Goal: Transaction & Acquisition: Purchase product/service

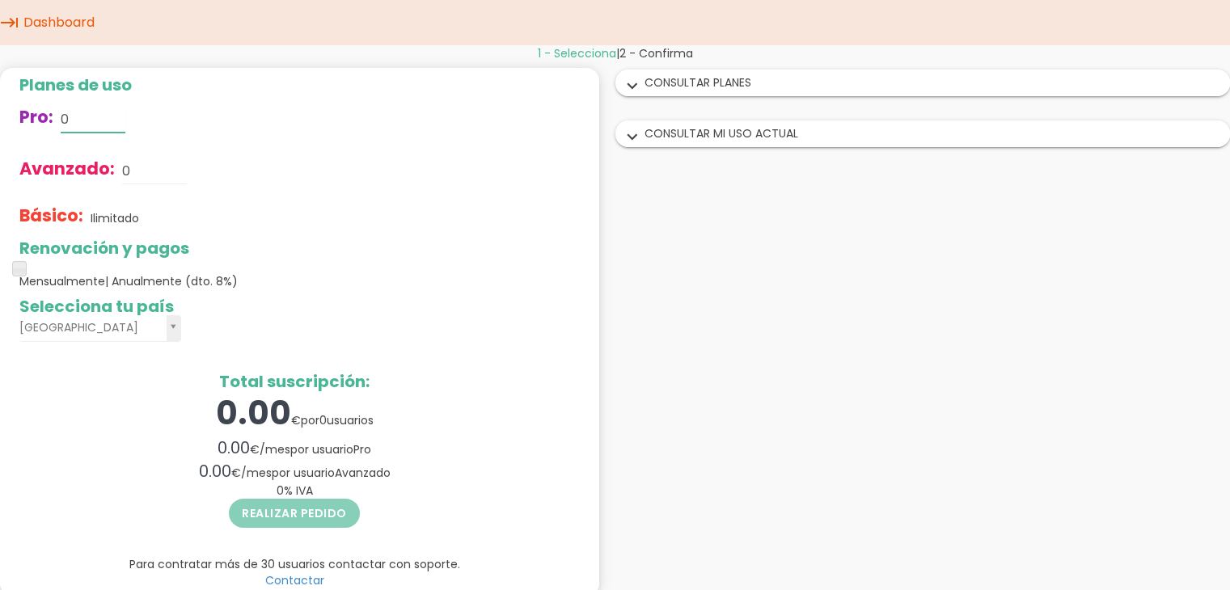
click at [75, 115] on input "0" at bounding box center [93, 120] width 65 height 26
click at [146, 165] on input "0" at bounding box center [154, 171] width 65 height 26
click at [87, 115] on input "0" at bounding box center [93, 120] width 65 height 26
click at [20, 266] on span at bounding box center [19, 268] width 15 height 15
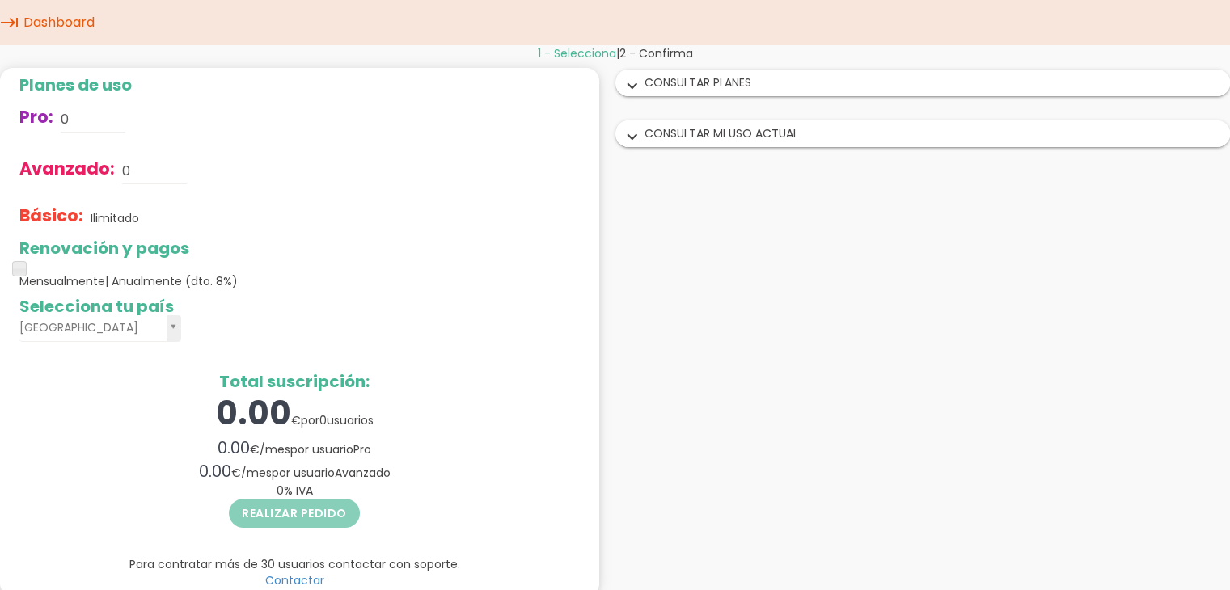
click at [580, 48] on span "1 - Selecciona" at bounding box center [577, 53] width 78 height 16
click at [653, 49] on span "2 - Confirma" at bounding box center [656, 53] width 74 height 16
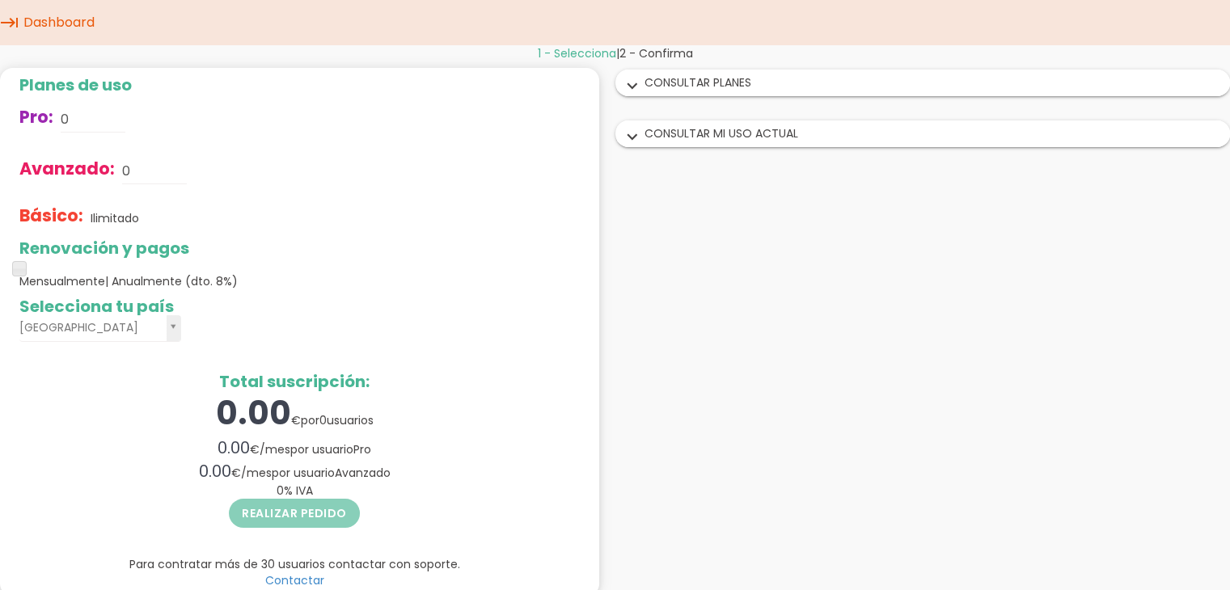
click at [6, 23] on icon "keyboard_tab" at bounding box center [9, 22] width 19 height 45
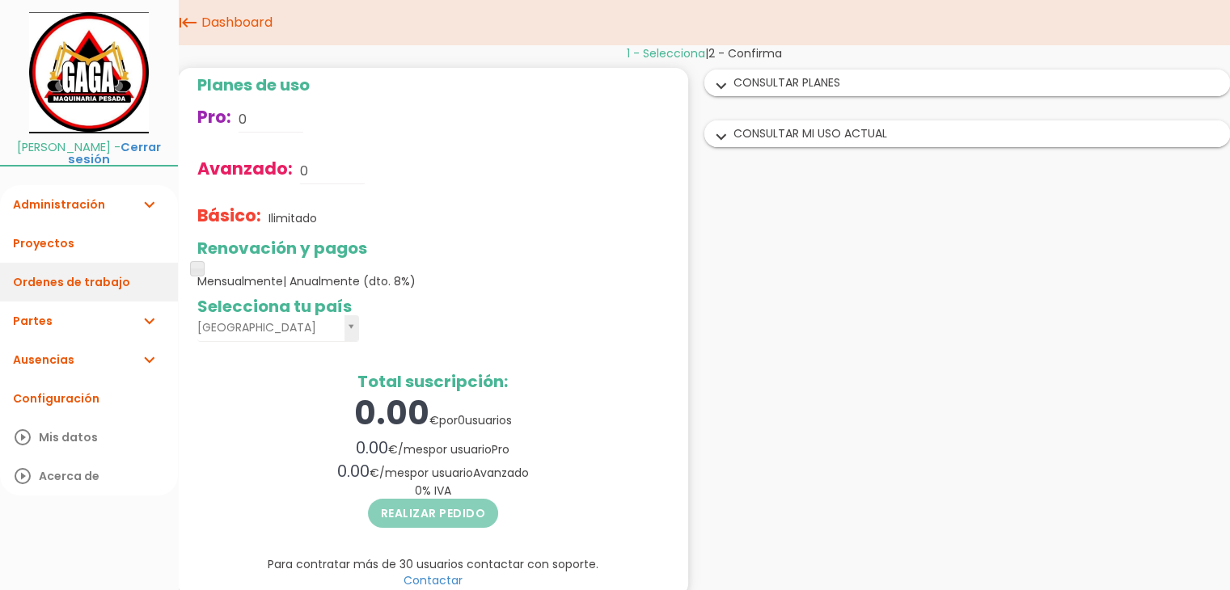
click at [39, 281] on link "Ordenes de trabajo" at bounding box center [89, 282] width 178 height 39
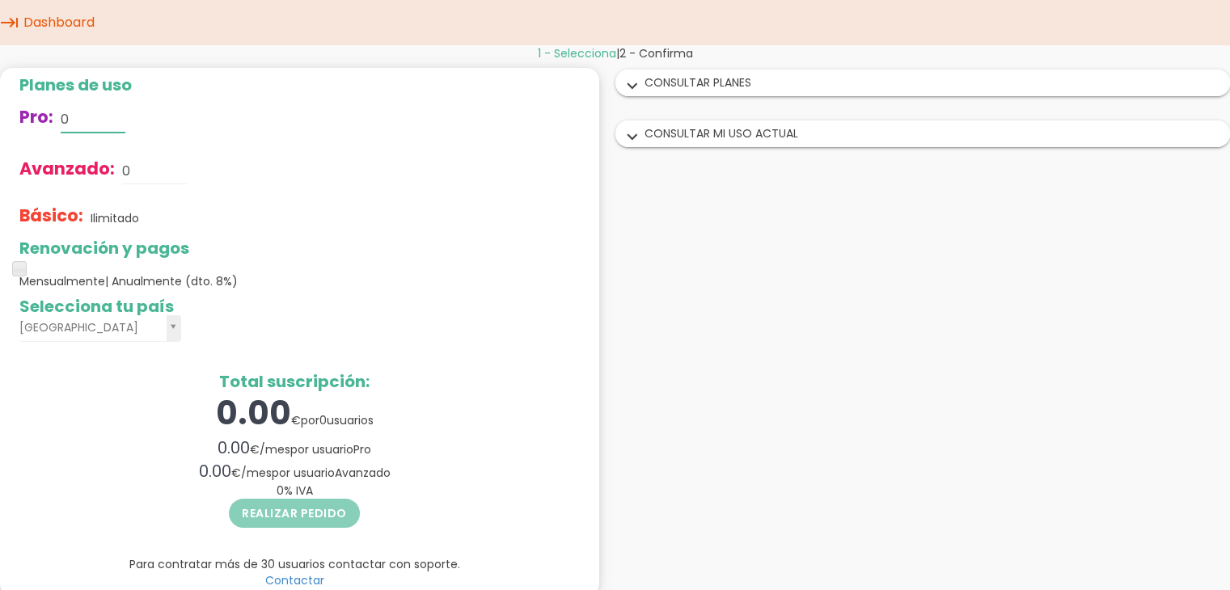
click at [86, 120] on input "0" at bounding box center [93, 120] width 65 height 26
click at [12, 17] on icon "keyboard_tab" at bounding box center [9, 22] width 19 height 45
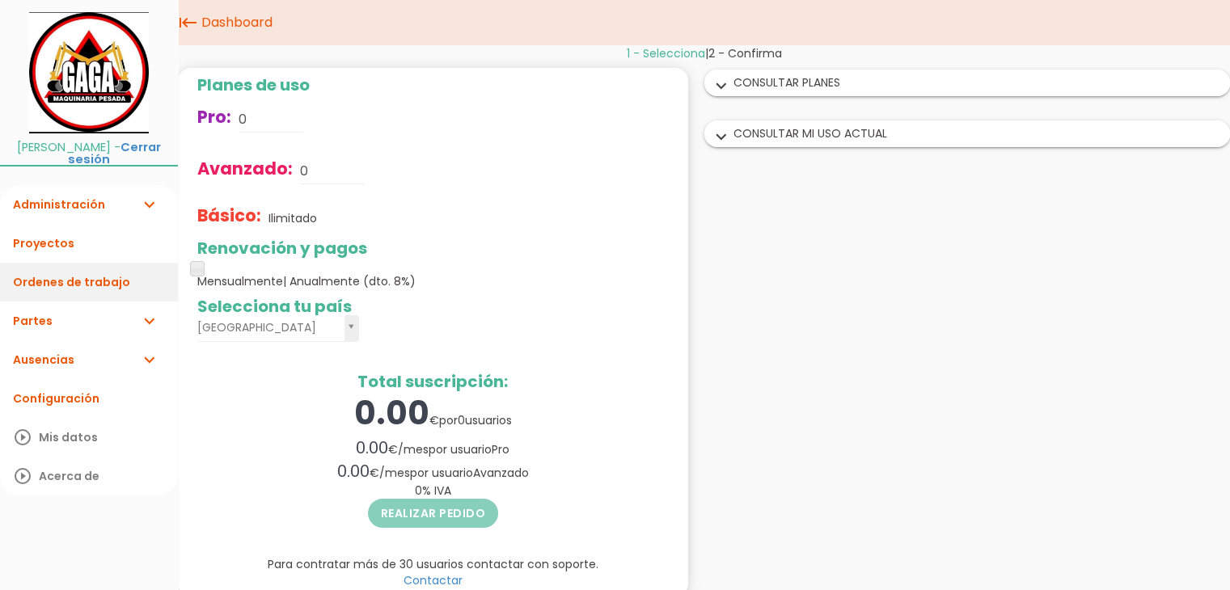
click at [43, 288] on link "Ordenes de trabajo" at bounding box center [89, 282] width 178 height 39
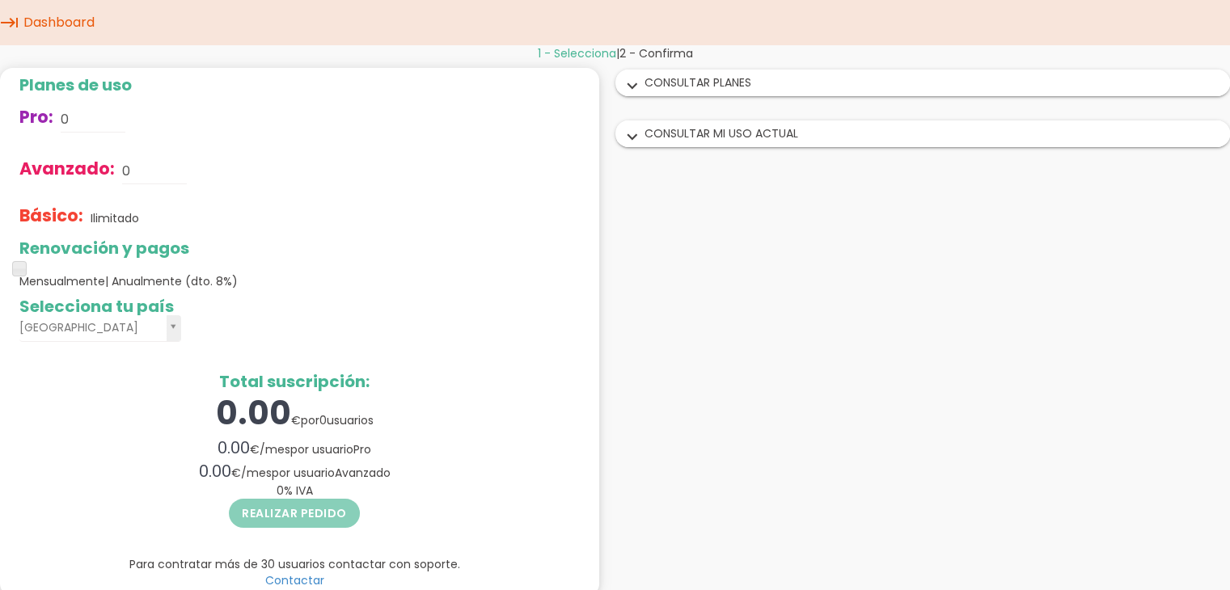
click at [749, 85] on div "expand_more CONSULTAR PLANES" at bounding box center [923, 82] width 614 height 25
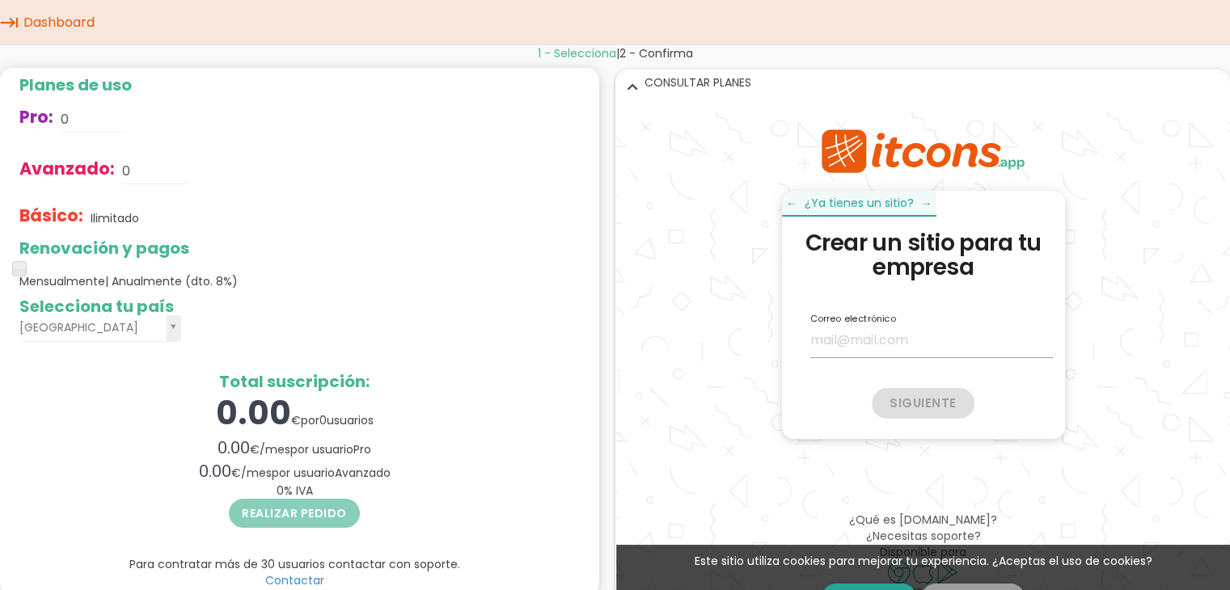
click at [629, 94] on icon "expand_more" at bounding box center [632, 86] width 26 height 21
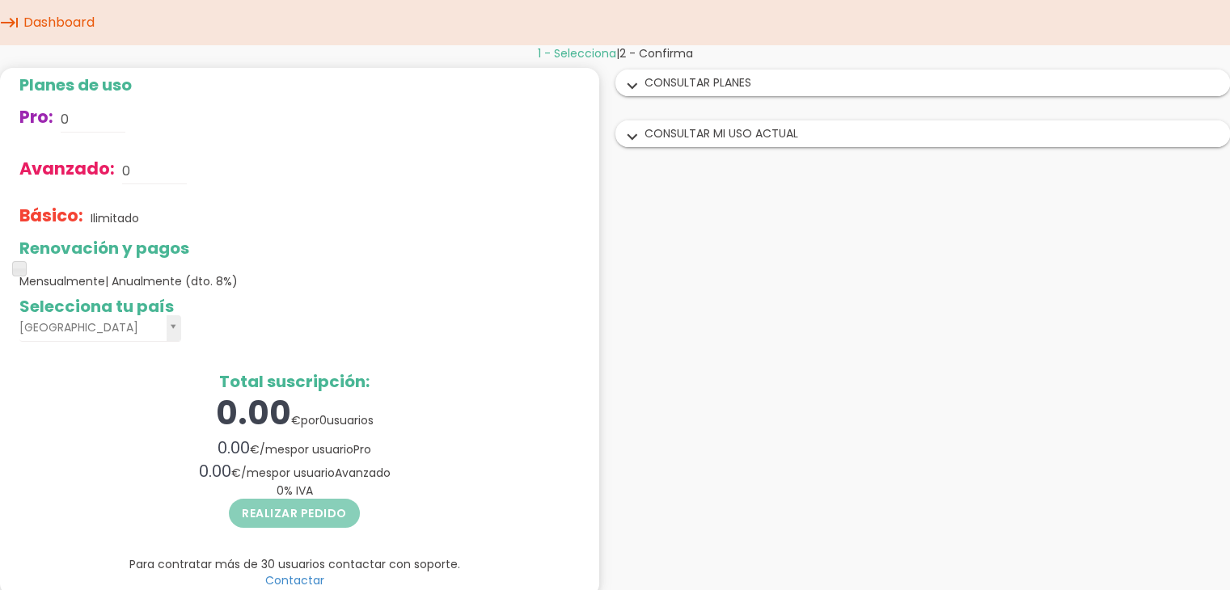
click at [725, 129] on div "expand_more CONSULTAR MI USO ACTUAL" at bounding box center [923, 133] width 614 height 25
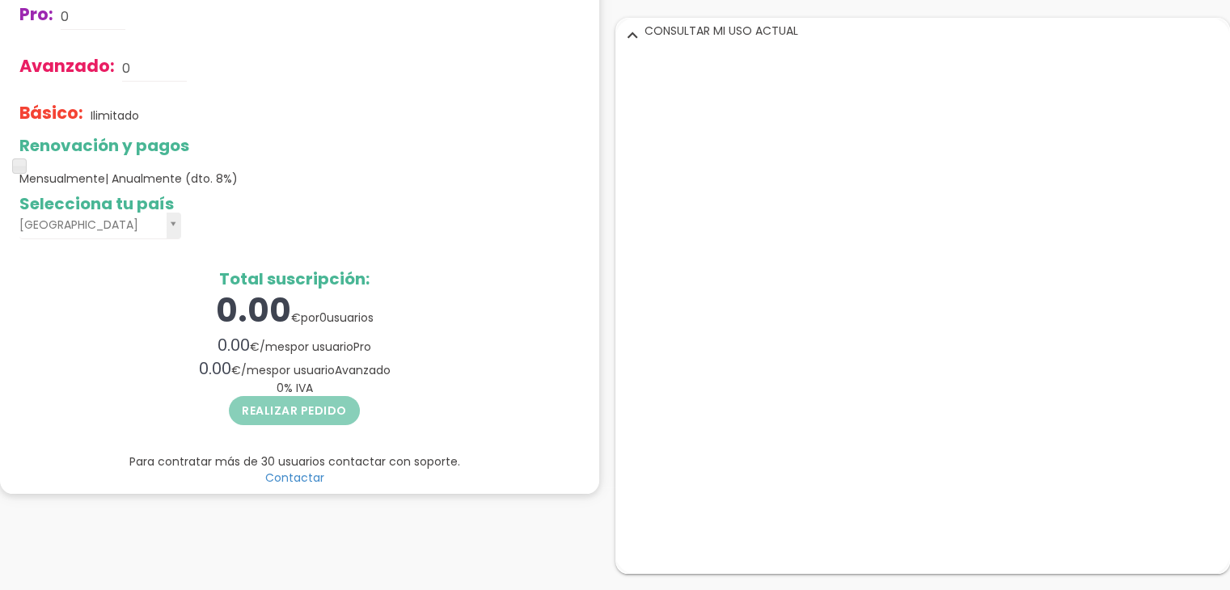
click at [643, 24] on icon "expand_more" at bounding box center [632, 34] width 26 height 21
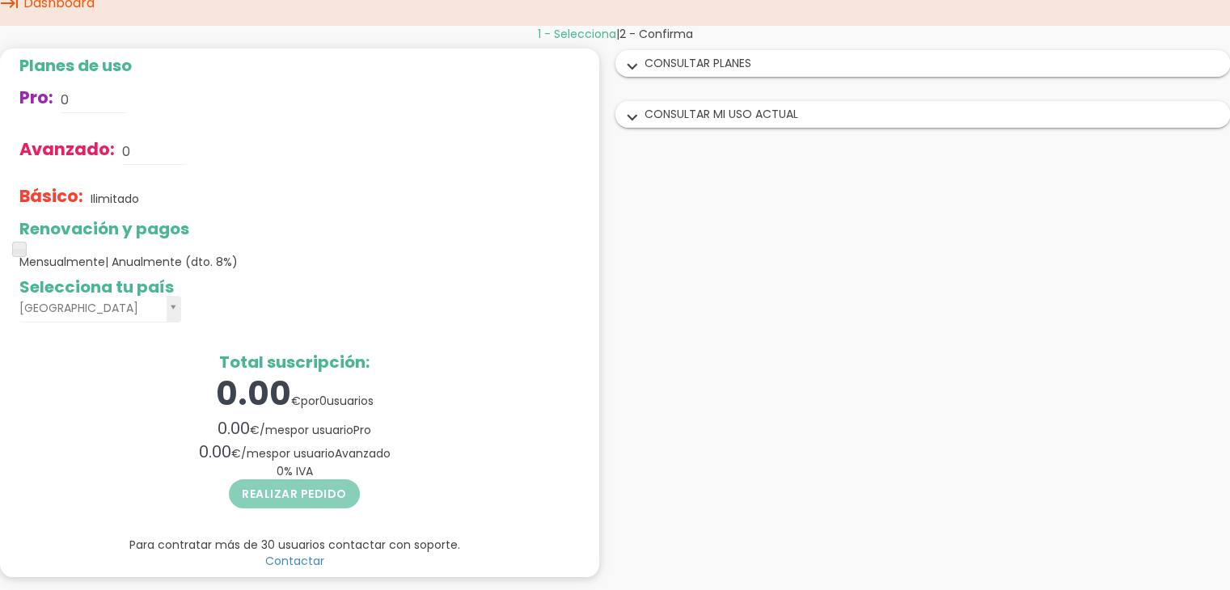
click at [679, 62] on div "expand_more CONSULTAR PLANES" at bounding box center [923, 63] width 614 height 25
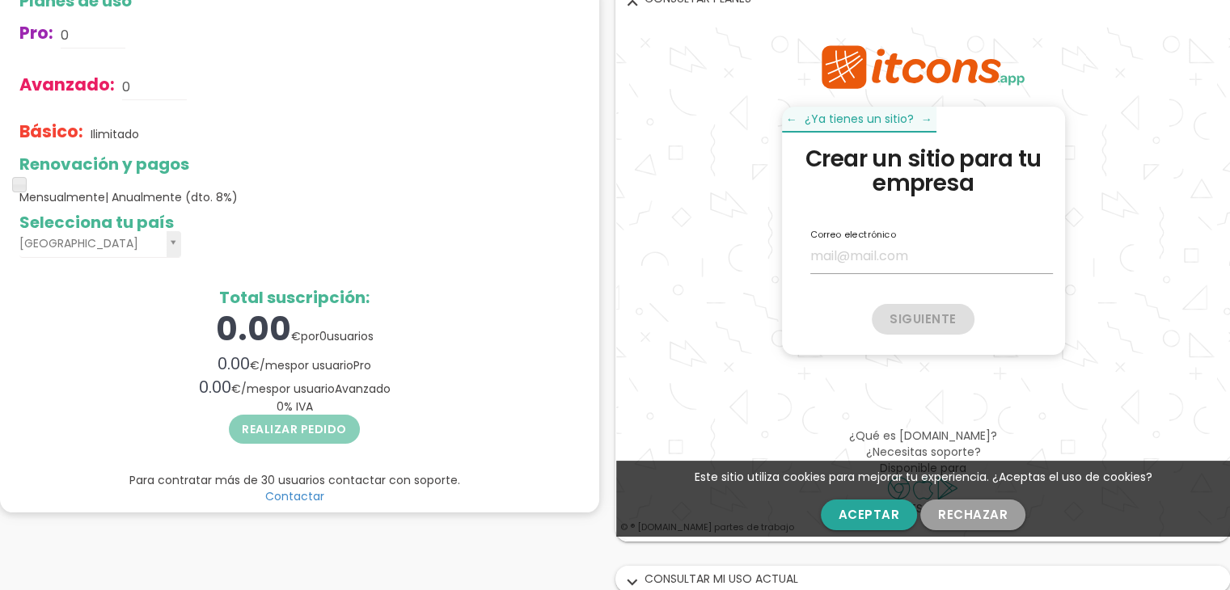
scroll to position [87, 0]
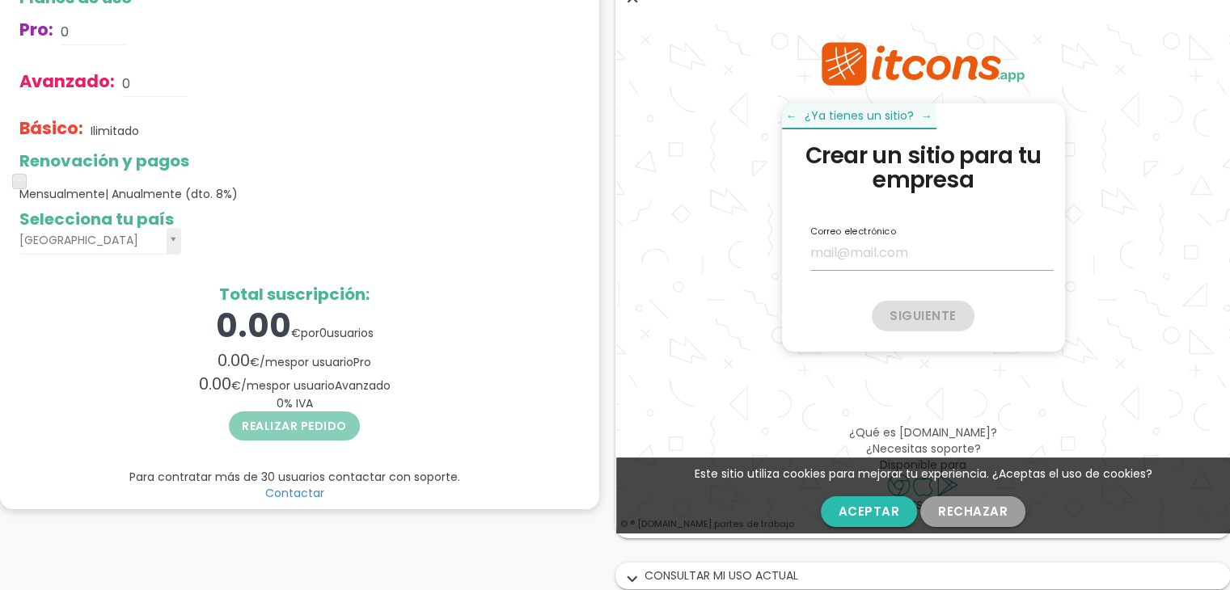
click at [884, 511] on button "Aceptar" at bounding box center [868, 511] width 97 height 31
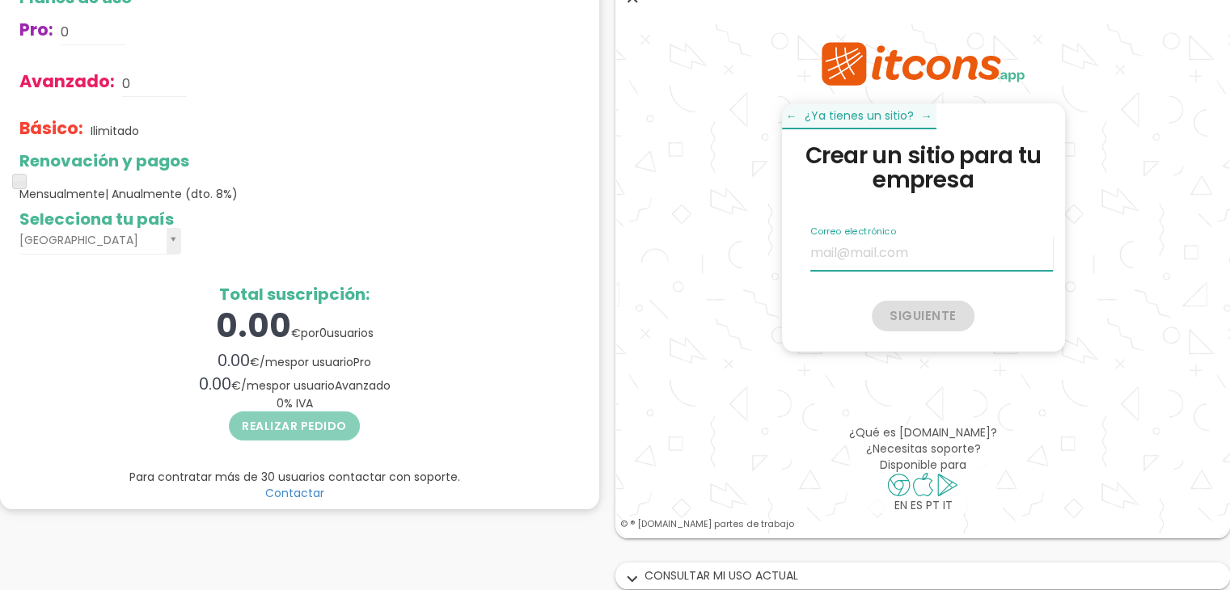
click at [909, 259] on input "email" at bounding box center [930, 253] width 243 height 35
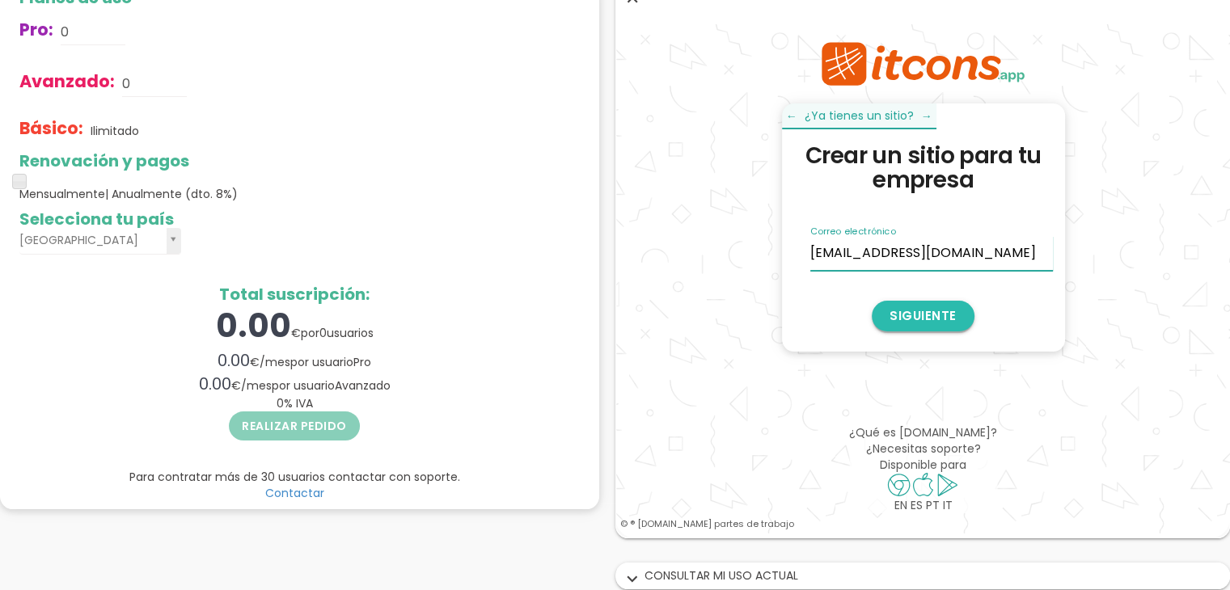
type input "yarechiga@gagamp.com"
click at [924, 311] on button "Siguiente" at bounding box center [922, 316] width 103 height 31
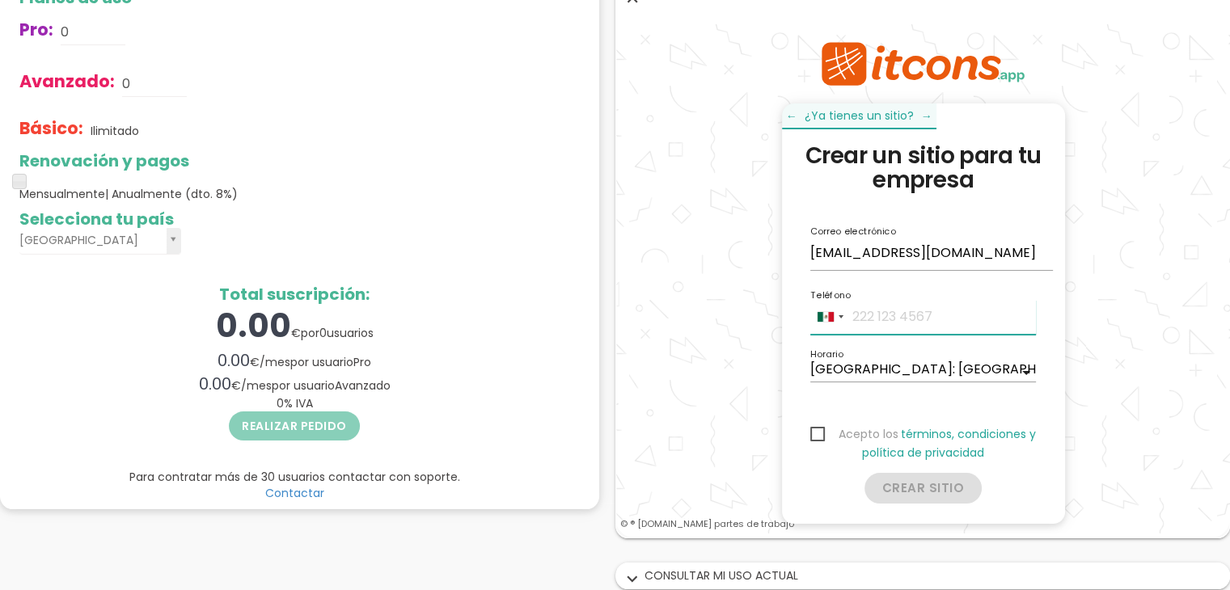
click at [902, 316] on input "tel" at bounding box center [922, 317] width 226 height 35
type input "2219882278"
click at [814, 434] on span "Acepto los" at bounding box center [853, 435] width 88 height 20
click at [814, 434] on input "Acepto los" at bounding box center [814, 430] width 11 height 11
checkbox input "true"
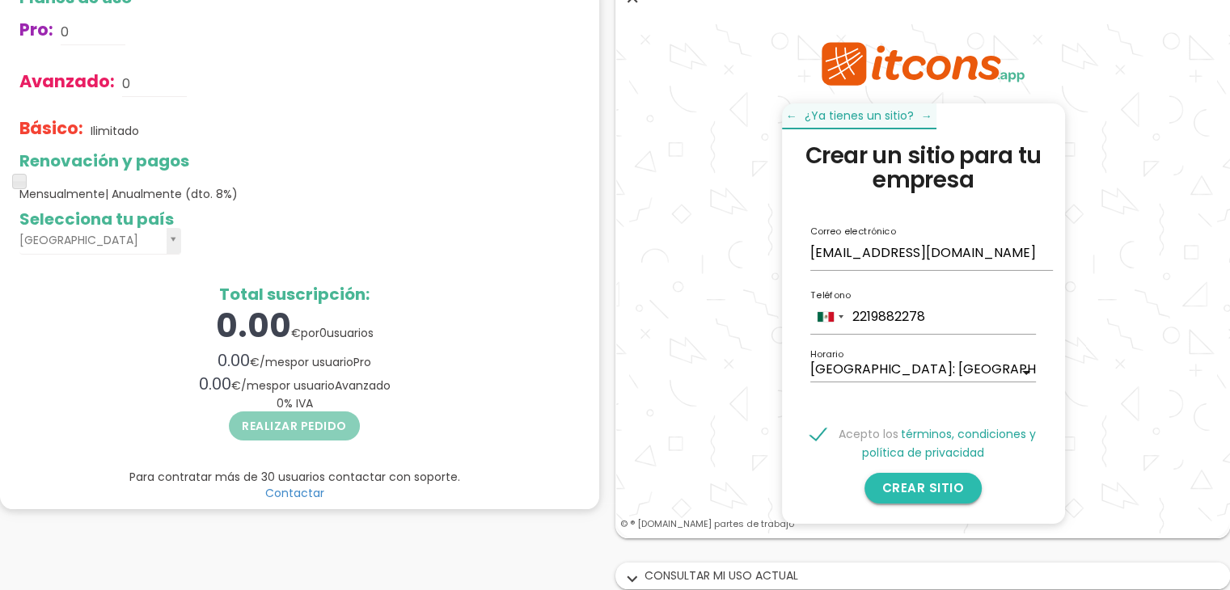
click at [931, 483] on button "CREAR SITIO" at bounding box center [923, 488] width 118 height 31
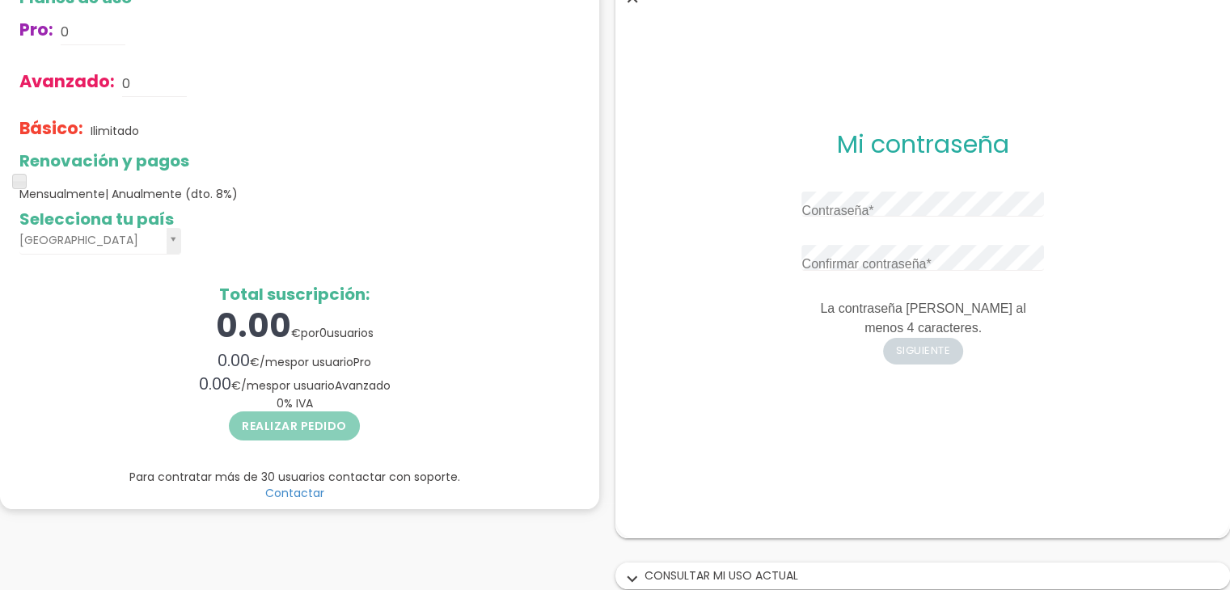
scroll to position [0, 0]
click at [833, 194] on div "Contraseña" at bounding box center [922, 205] width 243 height 26
click at [851, 260] on label "Confirmar contraseña" at bounding box center [865, 264] width 129 height 19
click at [851, 208] on label "Contraseña" at bounding box center [837, 210] width 72 height 19
click at [874, 228] on div "Contraseña Confirmar contraseña La contraseña debe tener al menos 4 caracteres." at bounding box center [922, 265] width 243 height 147
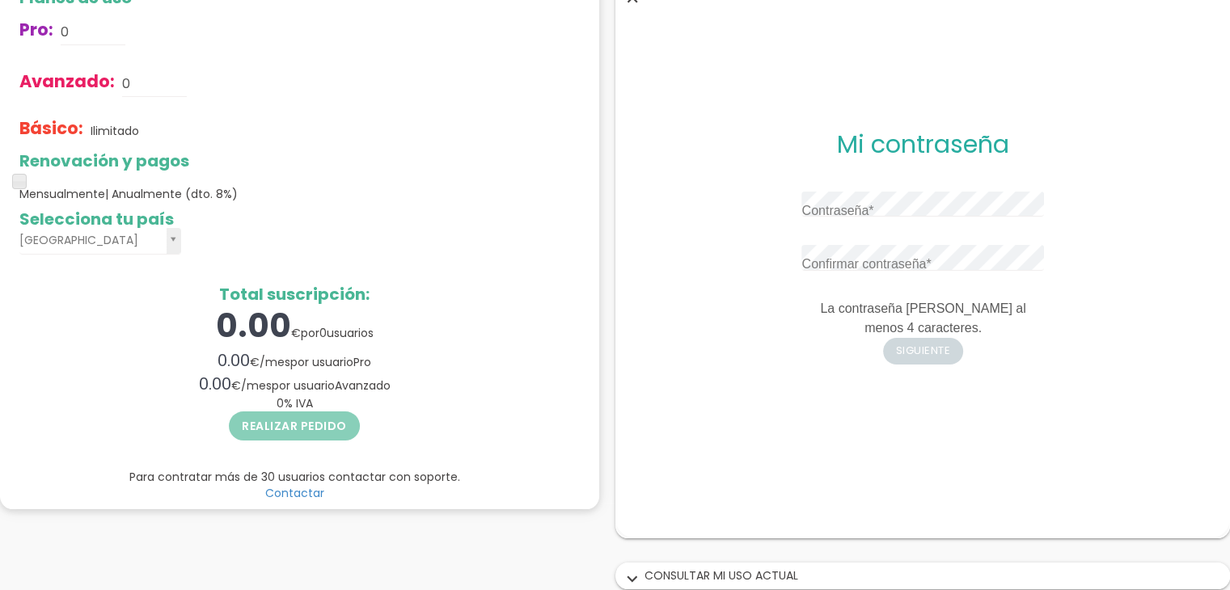
click at [842, 188] on form "Contraseña Confirmar contraseña La contraseña debe tener al menos 4 caracteres.…" at bounding box center [922, 263] width 243 height 201
drag, startPoint x: 856, startPoint y: 201, endPoint x: 814, endPoint y: 218, distance: 44.6
drag, startPoint x: 814, startPoint y: 218, endPoint x: 792, endPoint y: 218, distance: 21.8
drag, startPoint x: 792, startPoint y: 218, endPoint x: 748, endPoint y: 264, distance: 63.5
click at [748, 264] on div "Contraseña Confirmar contraseña La contraseña debe tener al menos 4 caracteres.…" at bounding box center [922, 270] width 522 height 214
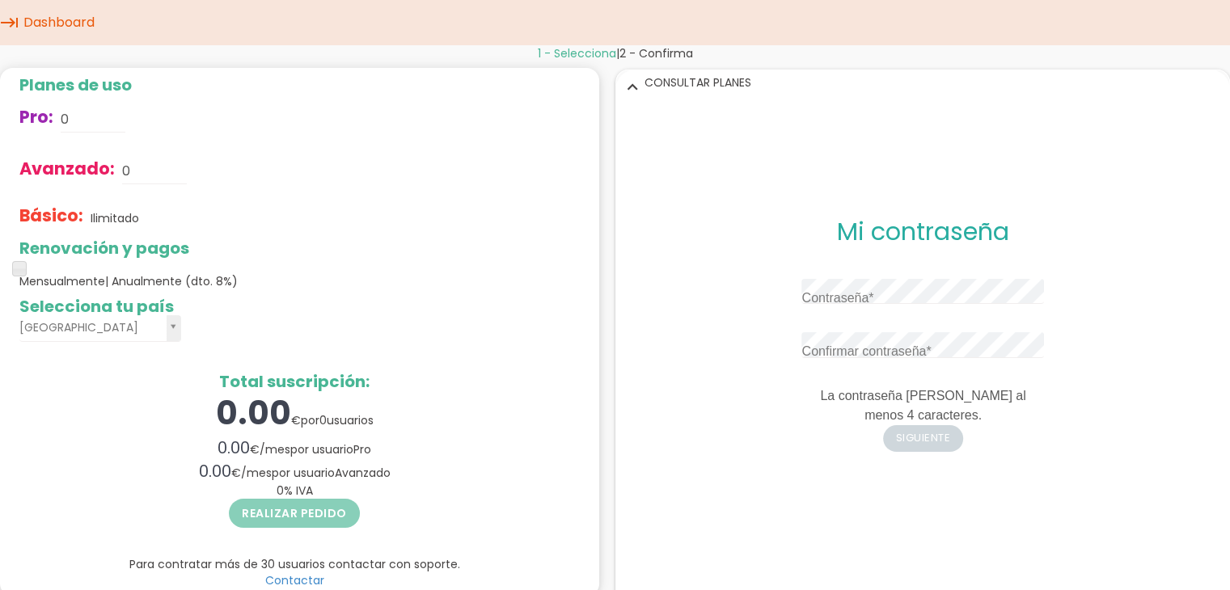
click at [10, 23] on icon "keyboard_tab" at bounding box center [9, 22] width 19 height 45
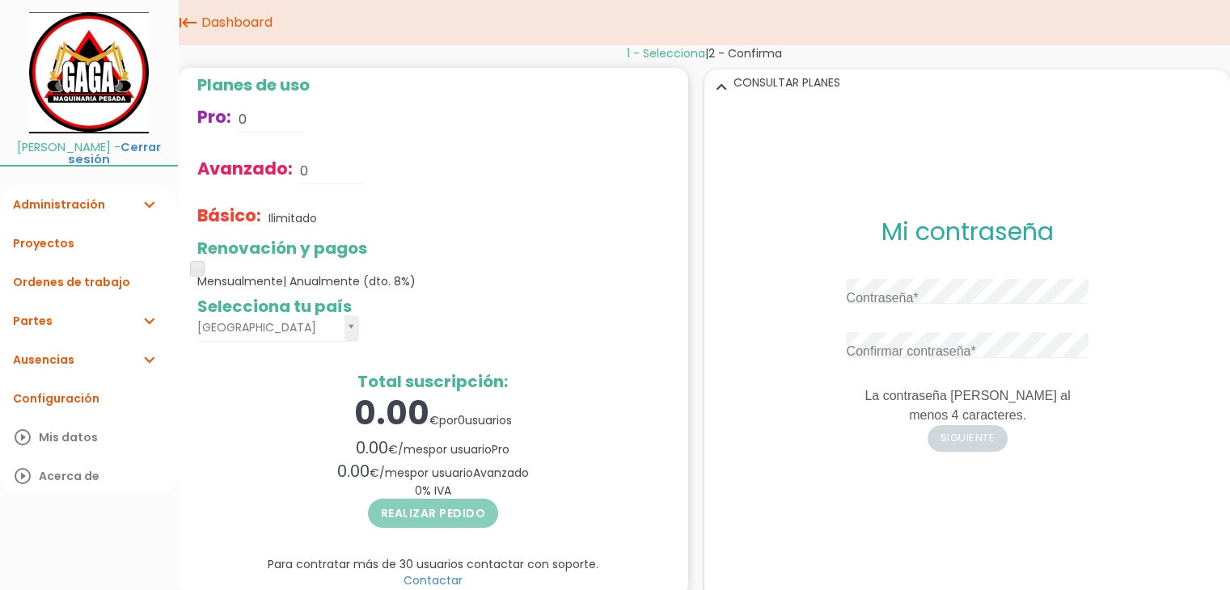
click at [69, 197] on link "Administración expand_more" at bounding box center [89, 204] width 178 height 39
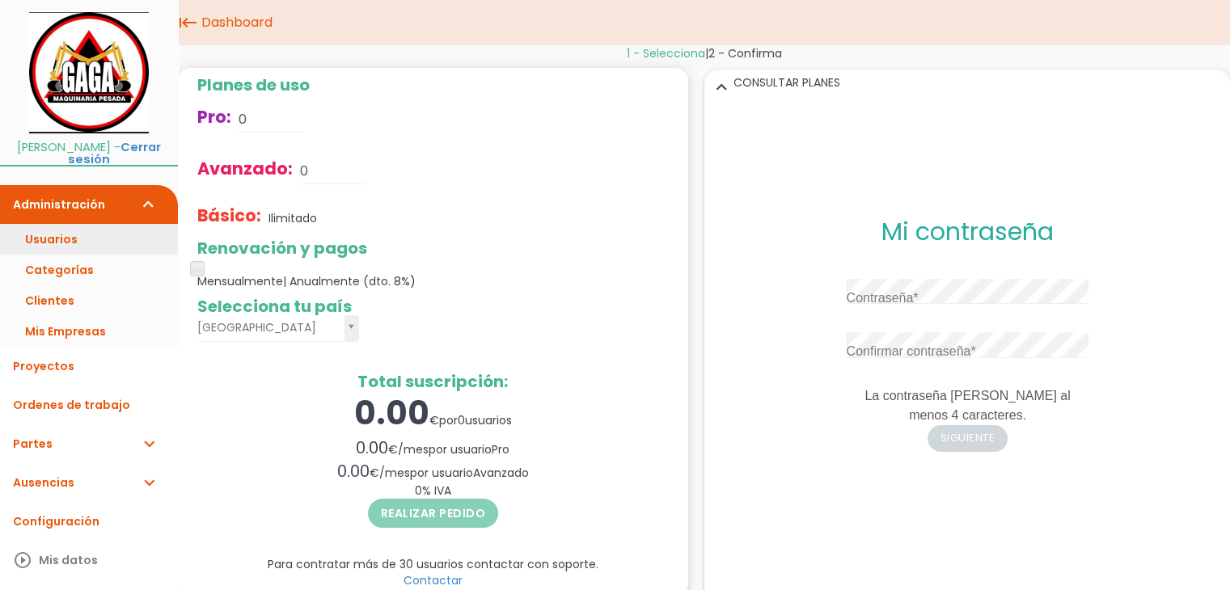
click at [56, 241] on link "Usuarios" at bounding box center [89, 239] width 178 height 31
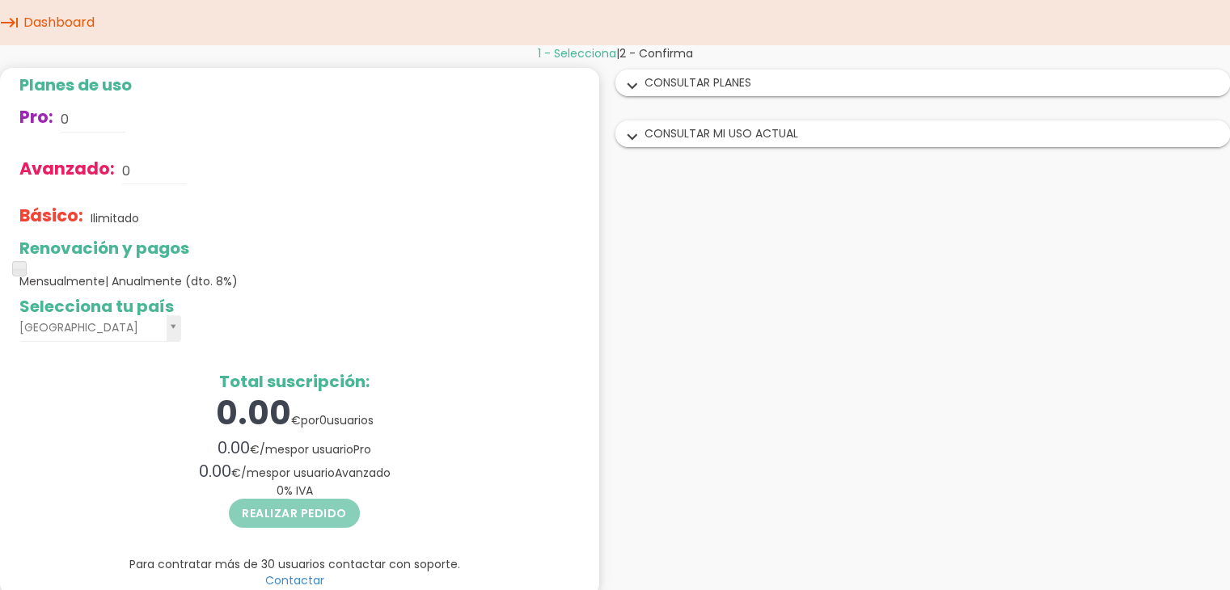
click at [769, 135] on div "expand_more CONSULTAR MI USO ACTUAL" at bounding box center [923, 133] width 614 height 25
click at [742, 81] on div "expand_more CONSULTAR PLANES" at bounding box center [923, 82] width 614 height 25
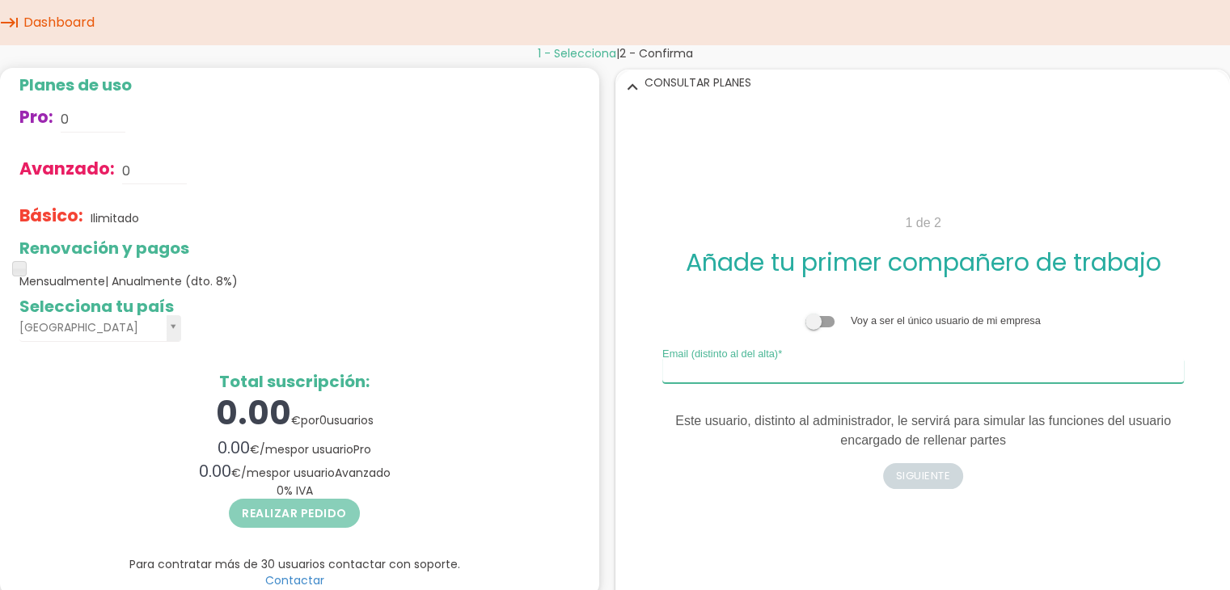
click at [936, 378] on input "Email (distinto al del alta)" at bounding box center [922, 370] width 522 height 26
click at [683, 374] on input "Email (distinto al del alta)" at bounding box center [922, 370] width 522 height 26
click at [717, 374] on input "Email (distinto al del alta)" at bounding box center [922, 370] width 522 height 26
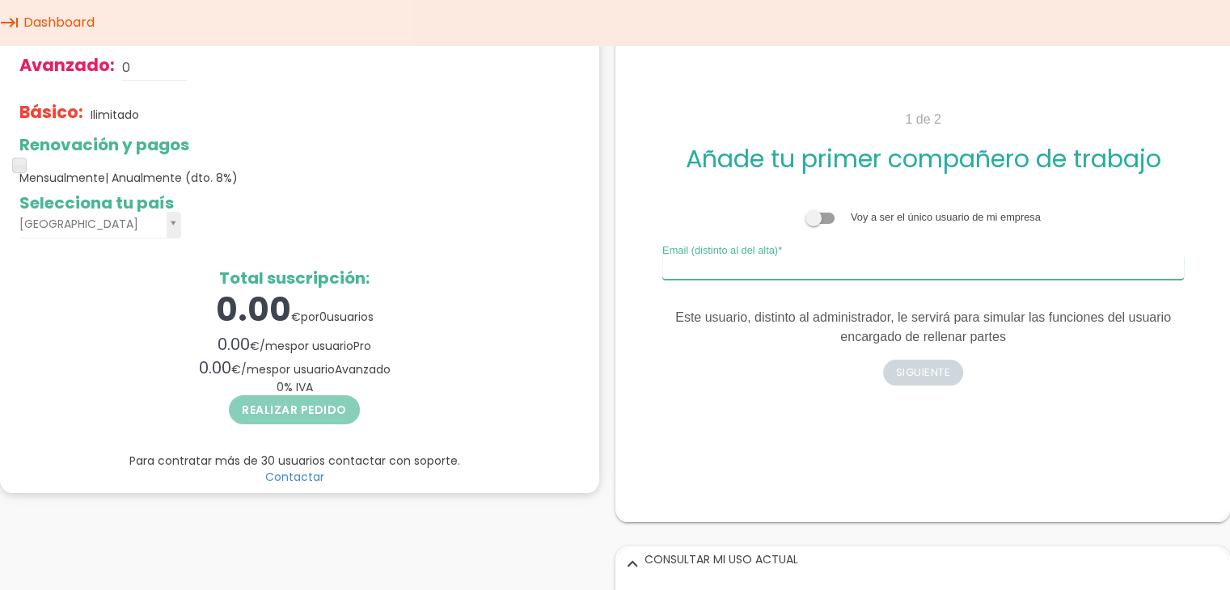
scroll to position [61, 0]
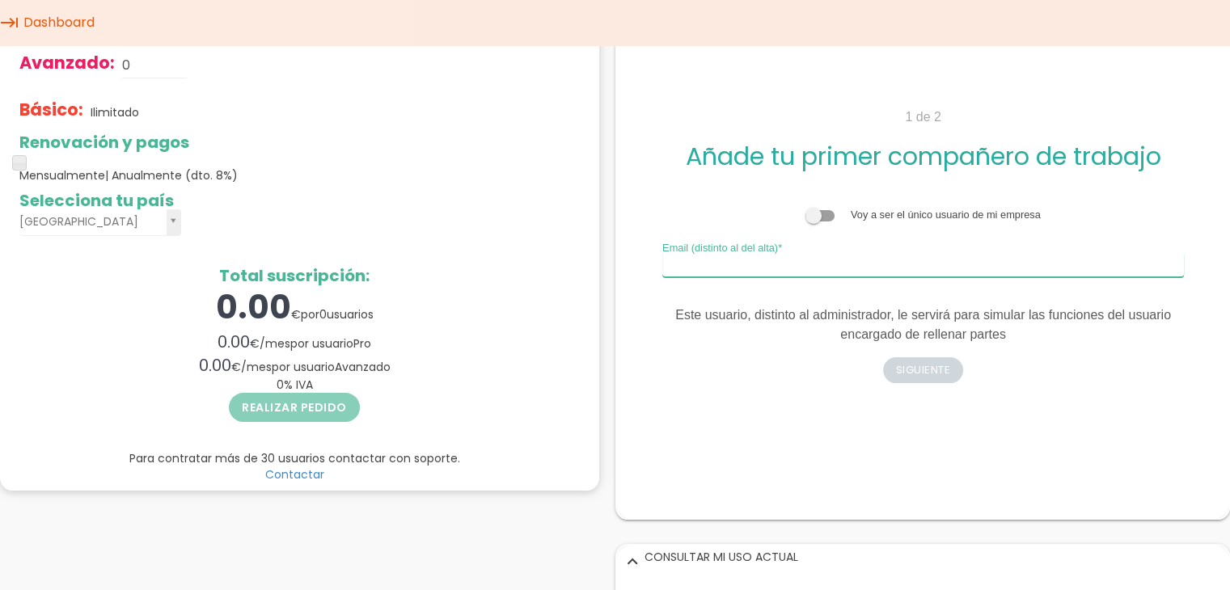
click at [789, 272] on input "Email (distinto al del alta)" at bounding box center [922, 264] width 522 height 26
type input "gagaisraelyaez@gmail.com"
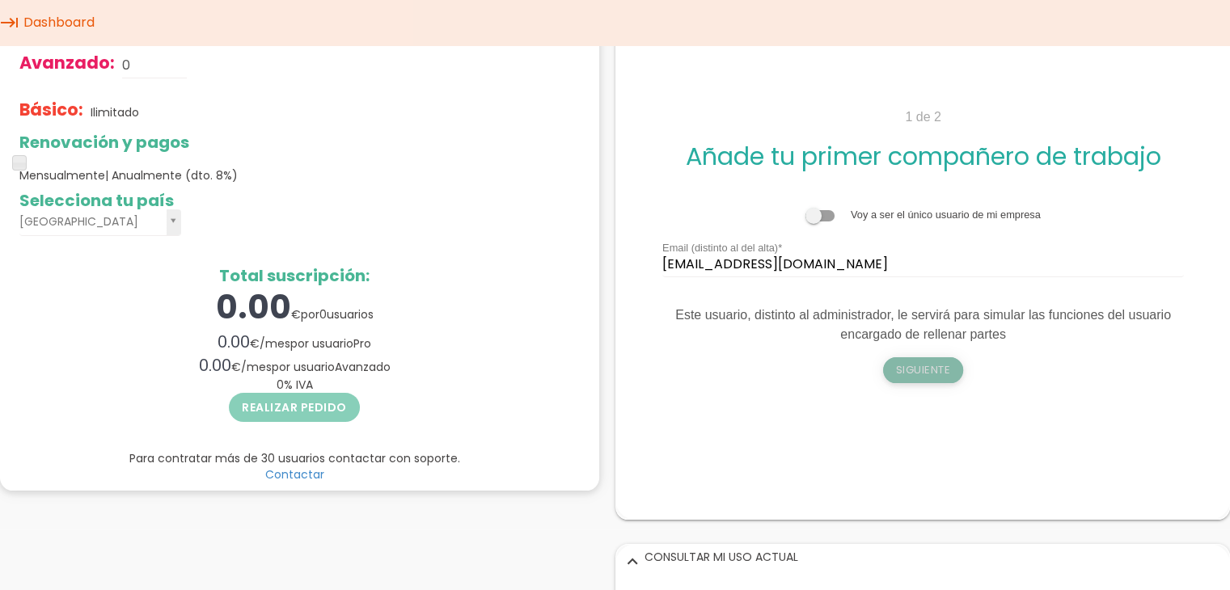
click at [902, 368] on button "Siguiente" at bounding box center [922, 370] width 81 height 26
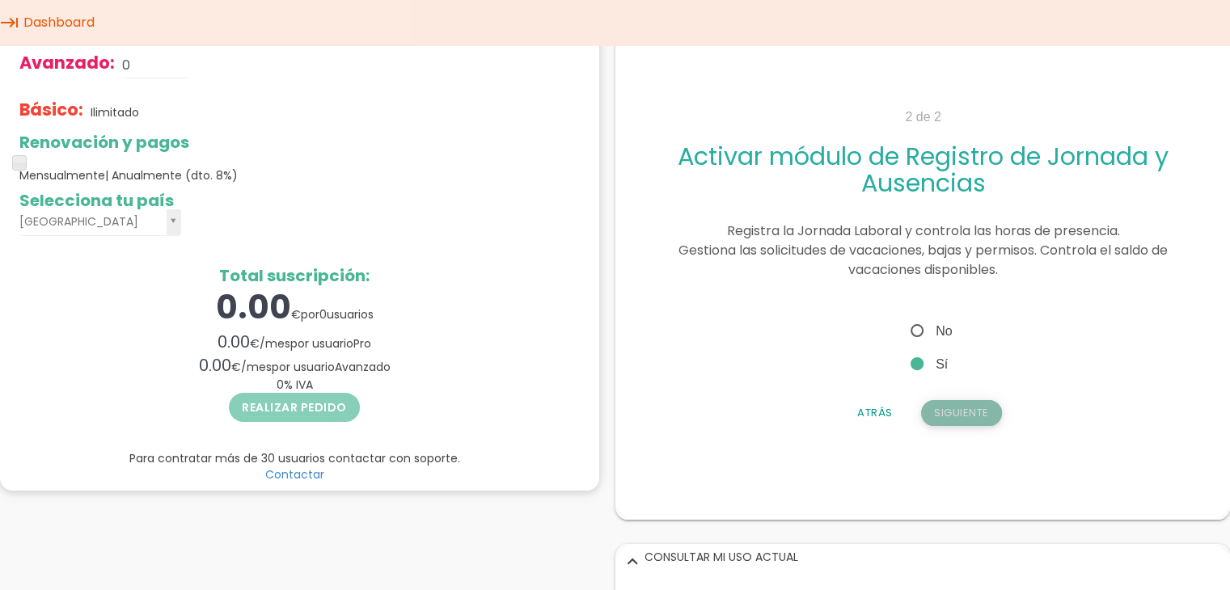
click at [945, 405] on button "Siguiente" at bounding box center [960, 413] width 81 height 26
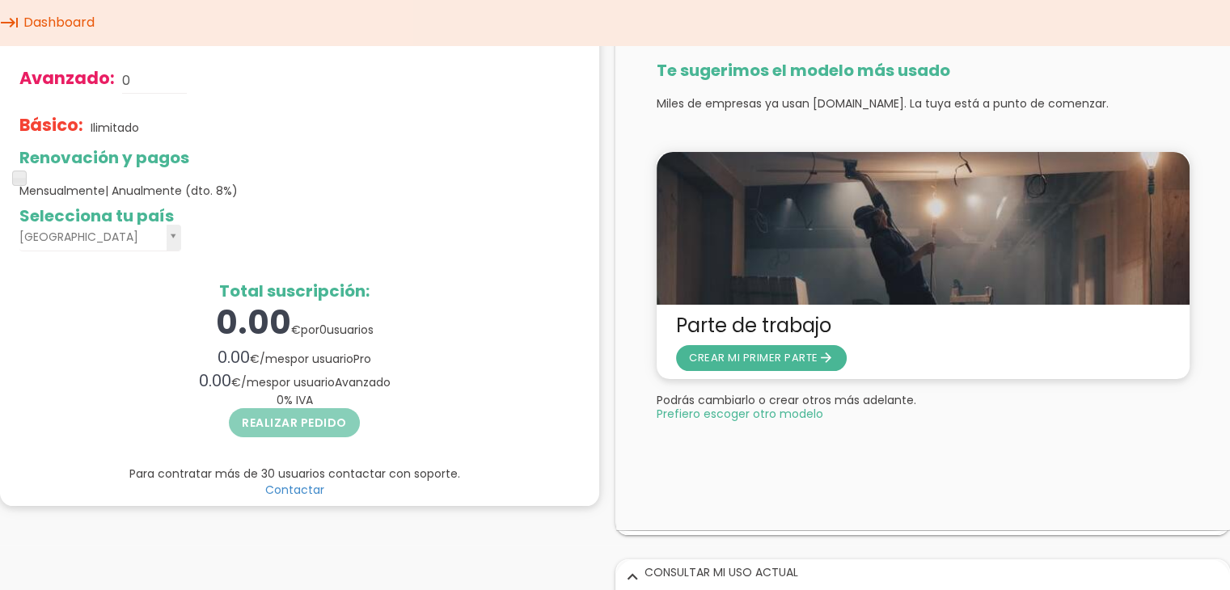
scroll to position [0, 0]
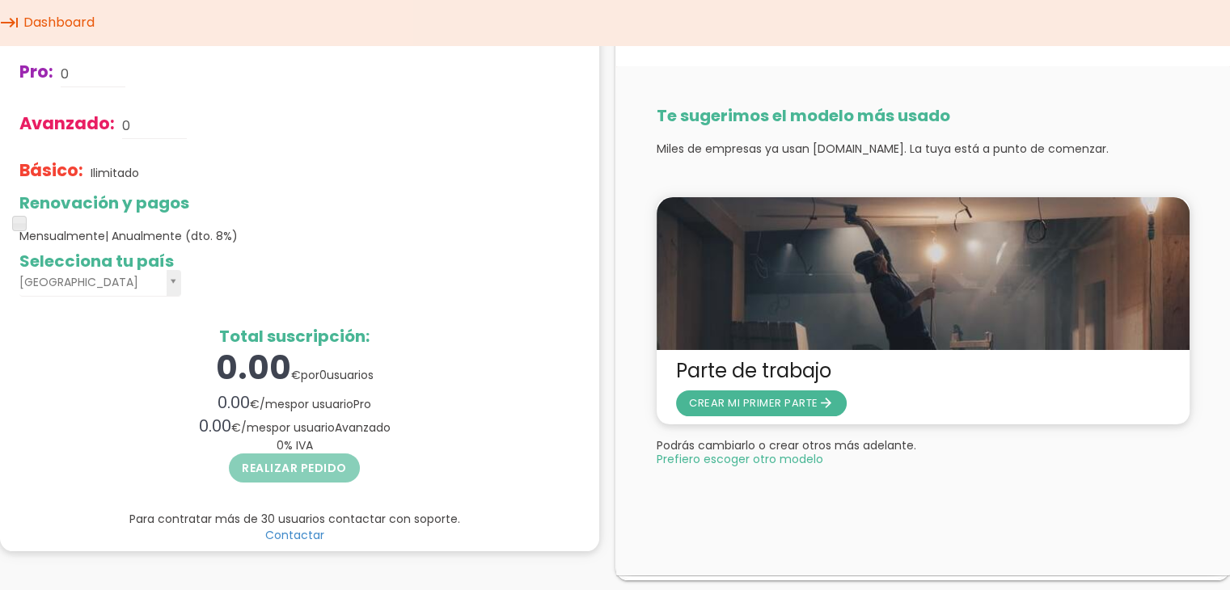
drag, startPoint x: 1241, startPoint y: 209, endPoint x: 594, endPoint y: 85, distance: 659.6
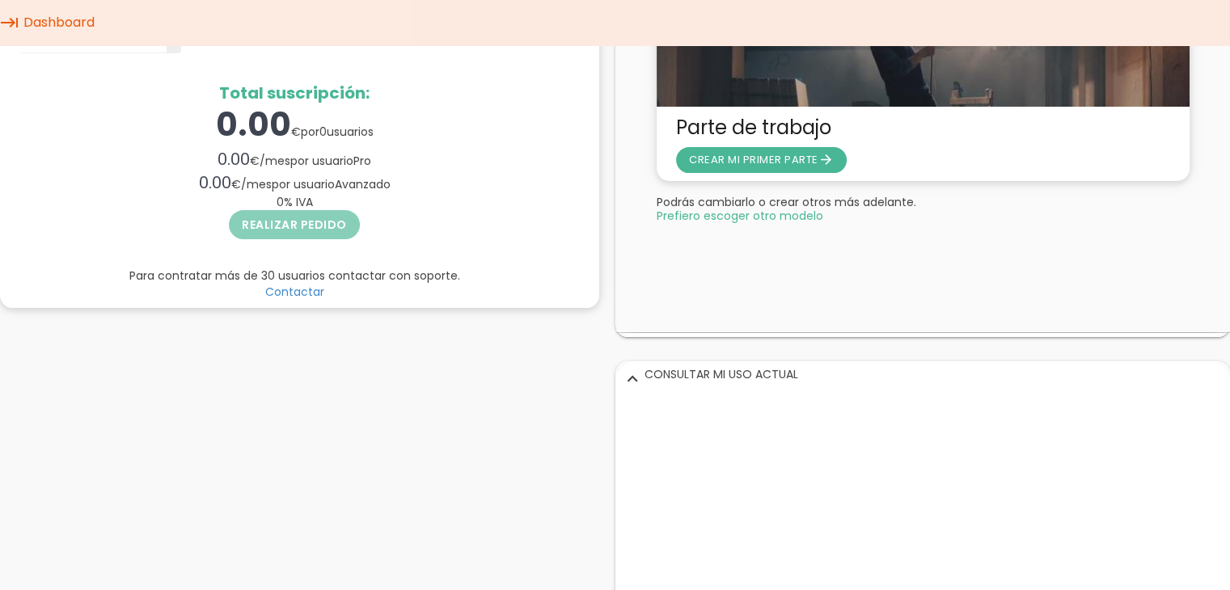
scroll to position [261, 0]
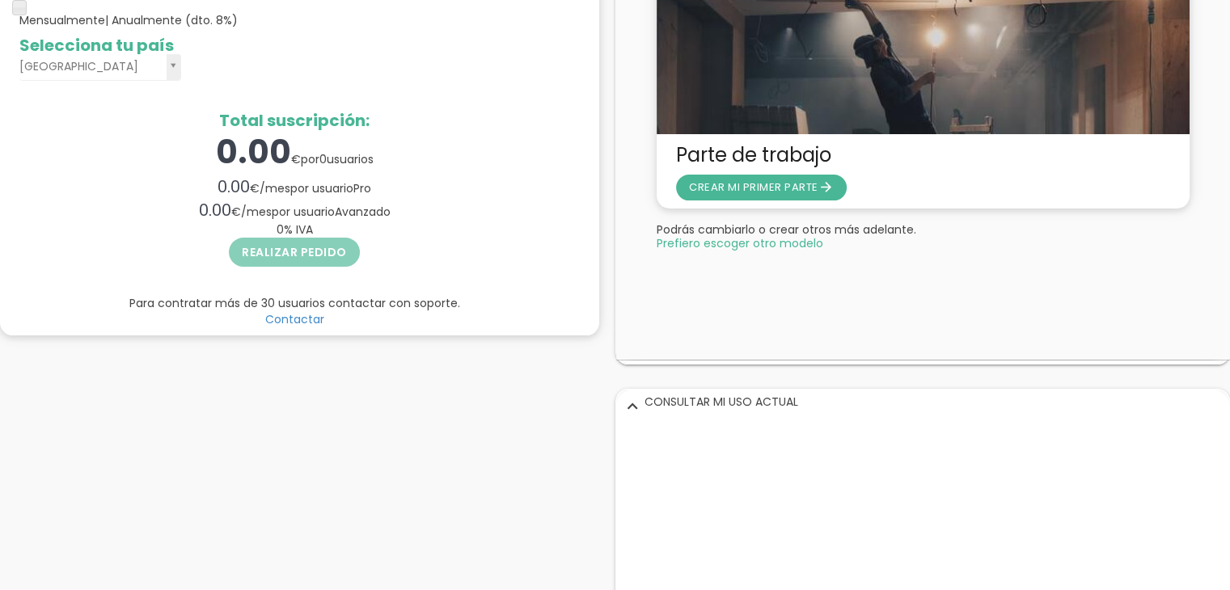
drag, startPoint x: 1223, startPoint y: 308, endPoint x: 1211, endPoint y: 290, distance: 22.0
click at [1211, 290] on div "Te sugerimos el modelo más usado Miles de empresas ya usan itcons.app. La tuya …" at bounding box center [922, 104] width 614 height 509
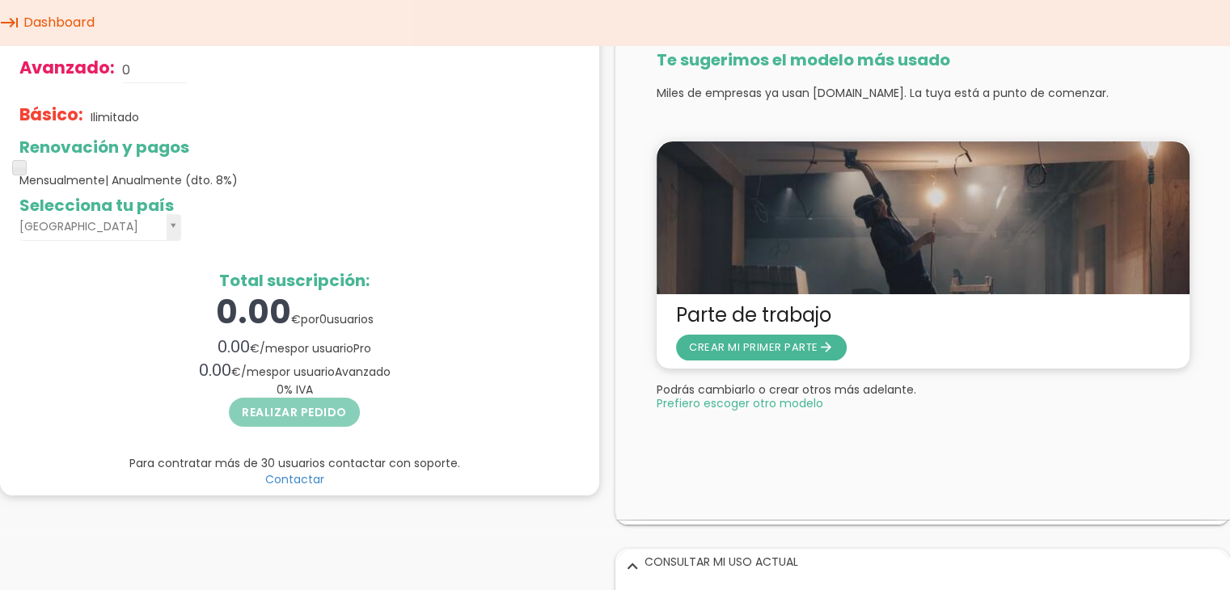
scroll to position [53, 0]
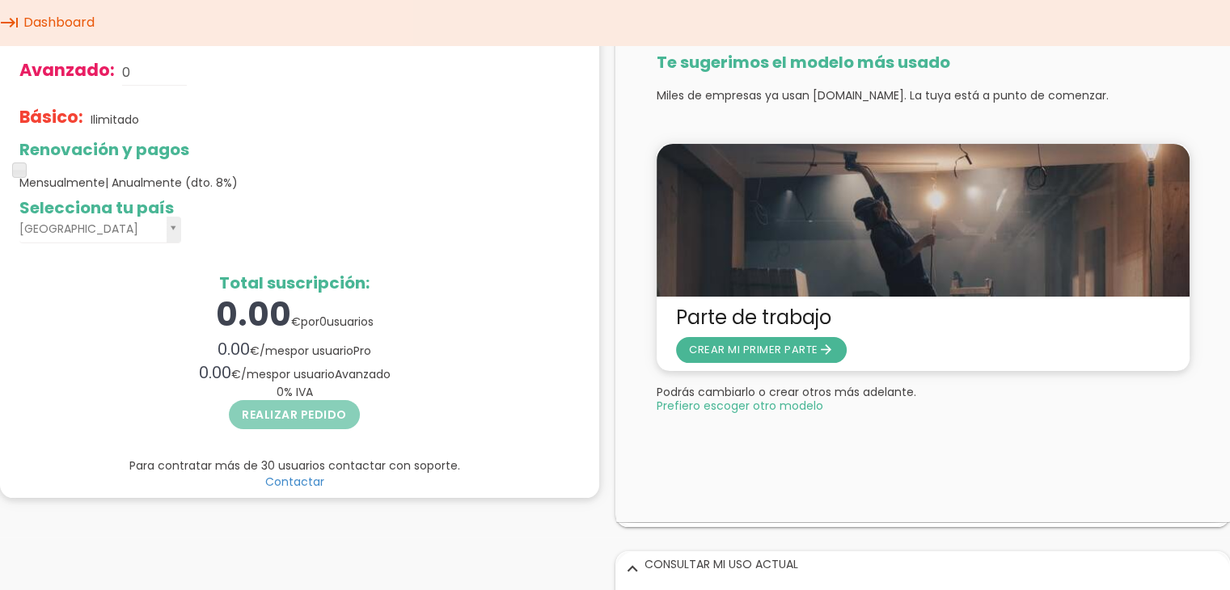
click at [791, 408] on span "Prefiero escoger otro modelo" at bounding box center [739, 405] width 167 height 11
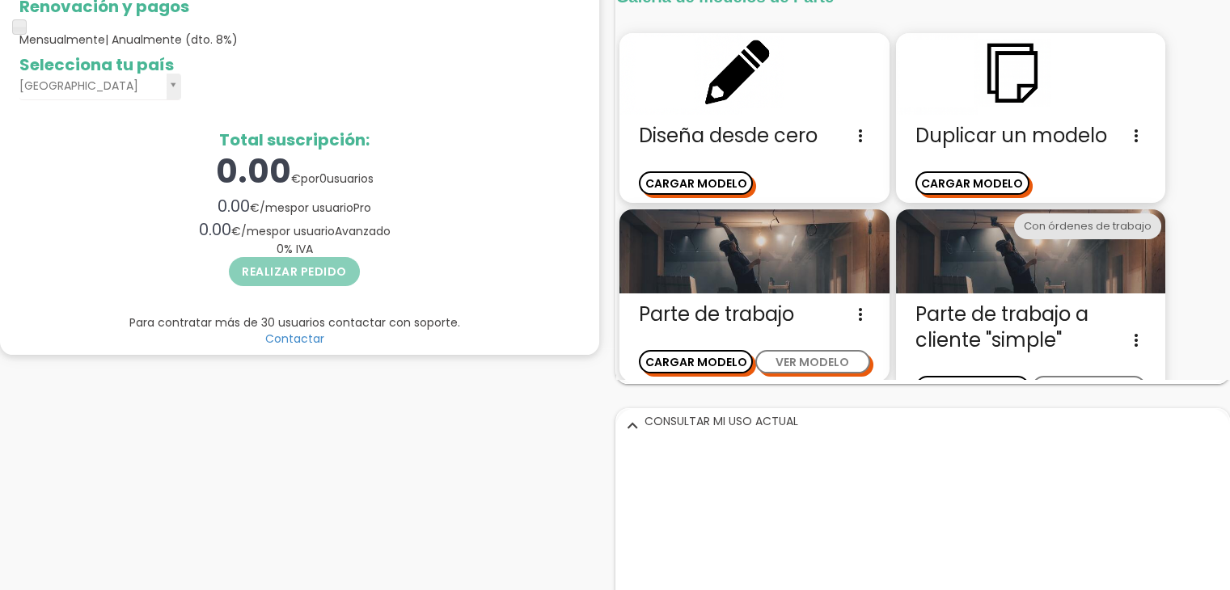
scroll to position [0, 0]
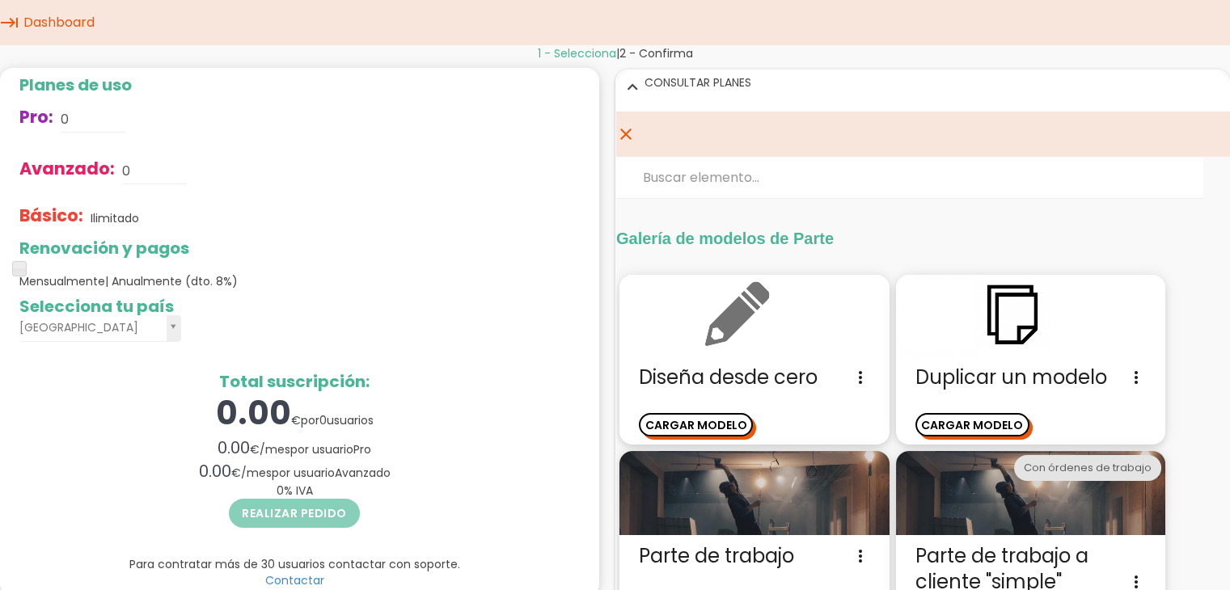
click at [807, 341] on img at bounding box center [754, 316] width 270 height 82
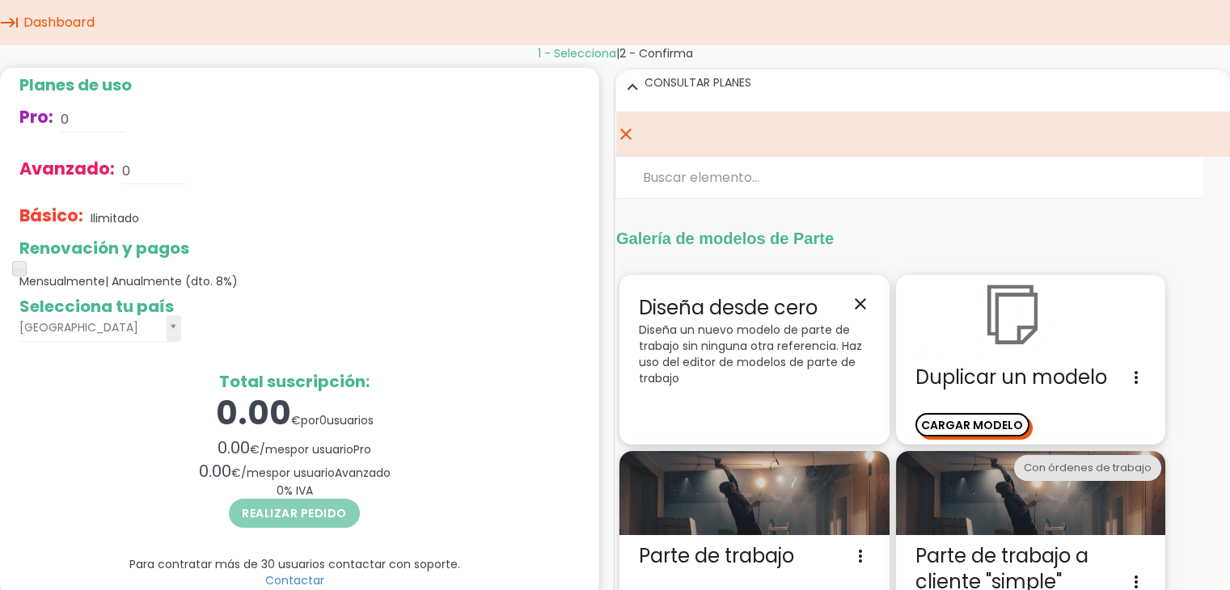
click at [953, 351] on img at bounding box center [1030, 316] width 270 height 82
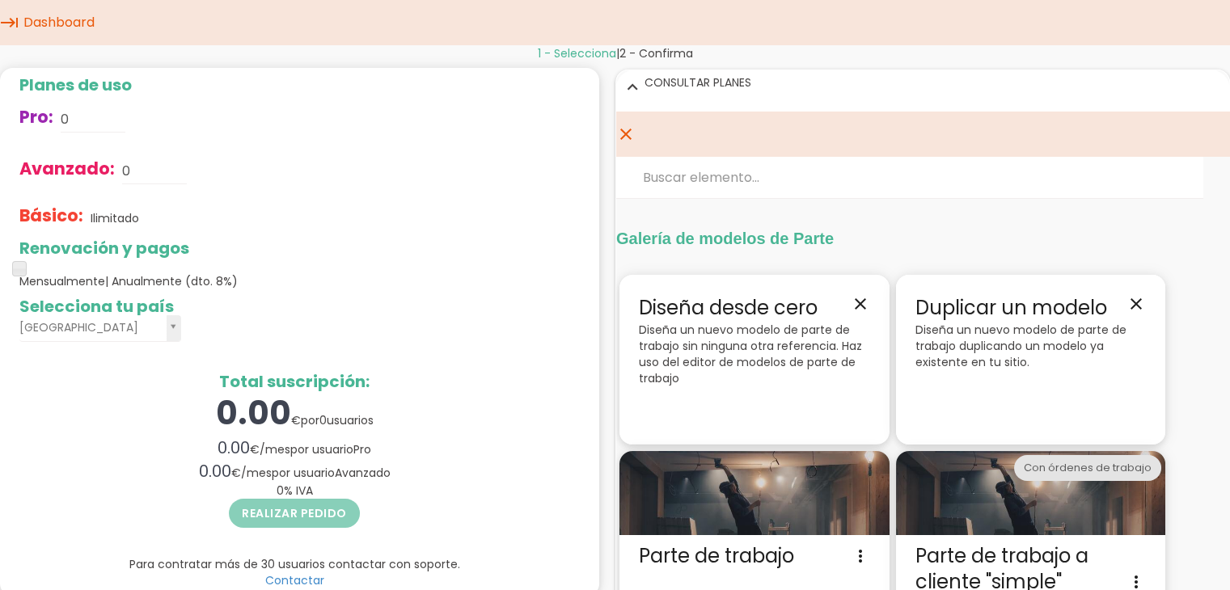
click at [852, 299] on icon "close" at bounding box center [859, 303] width 19 height 19
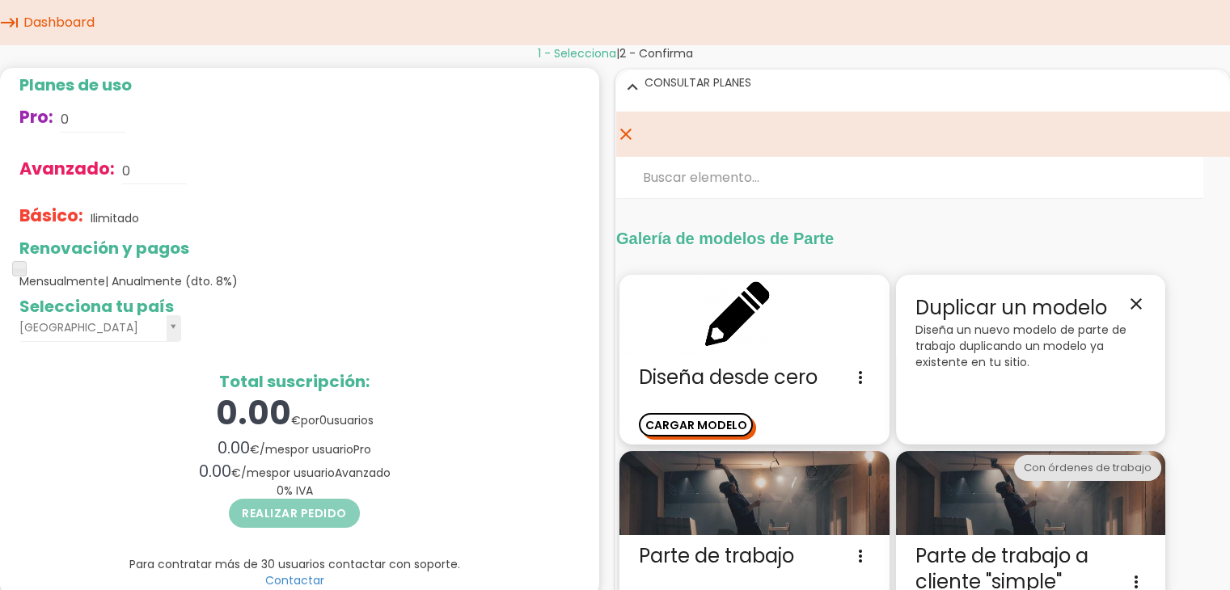
click at [997, 324] on p "Diseña un nuevo modelo de parte de trabajo duplicando un modelo ya existente en…" at bounding box center [1030, 346] width 231 height 49
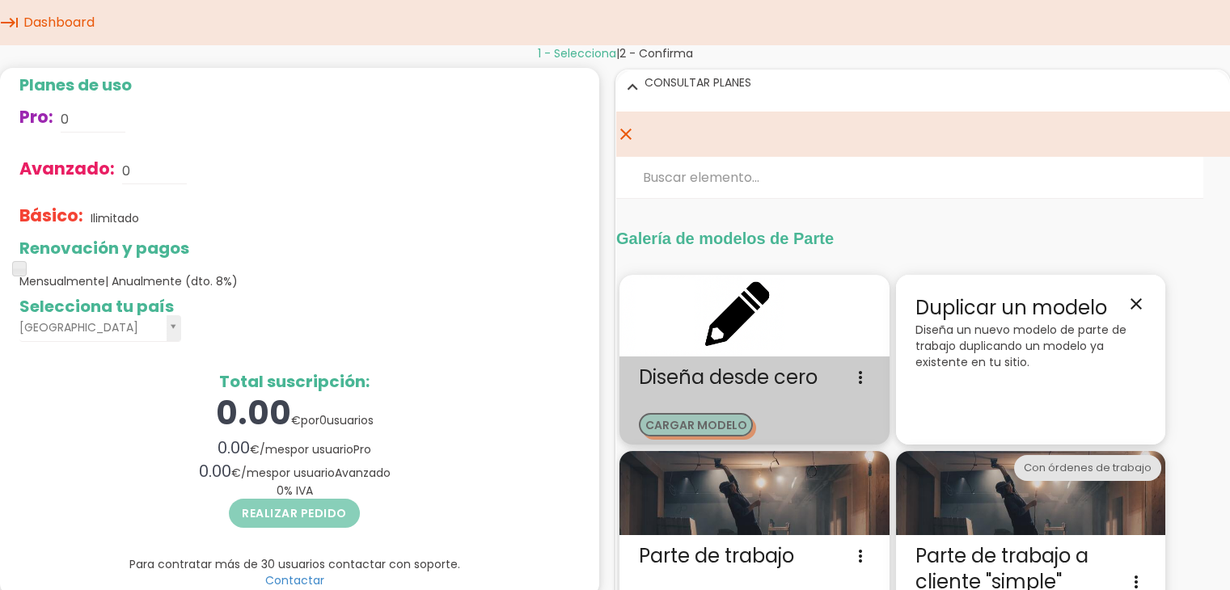
click at [746, 420] on button "CARGAR MODELO" at bounding box center [695, 424] width 114 height 23
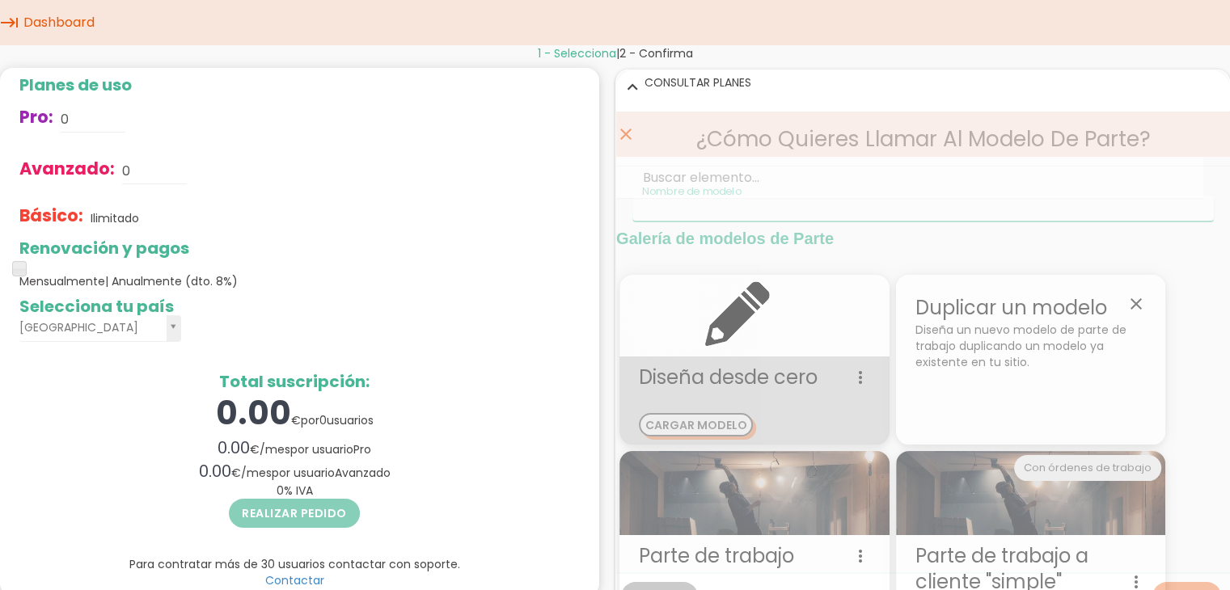
scroll to position [111, 0]
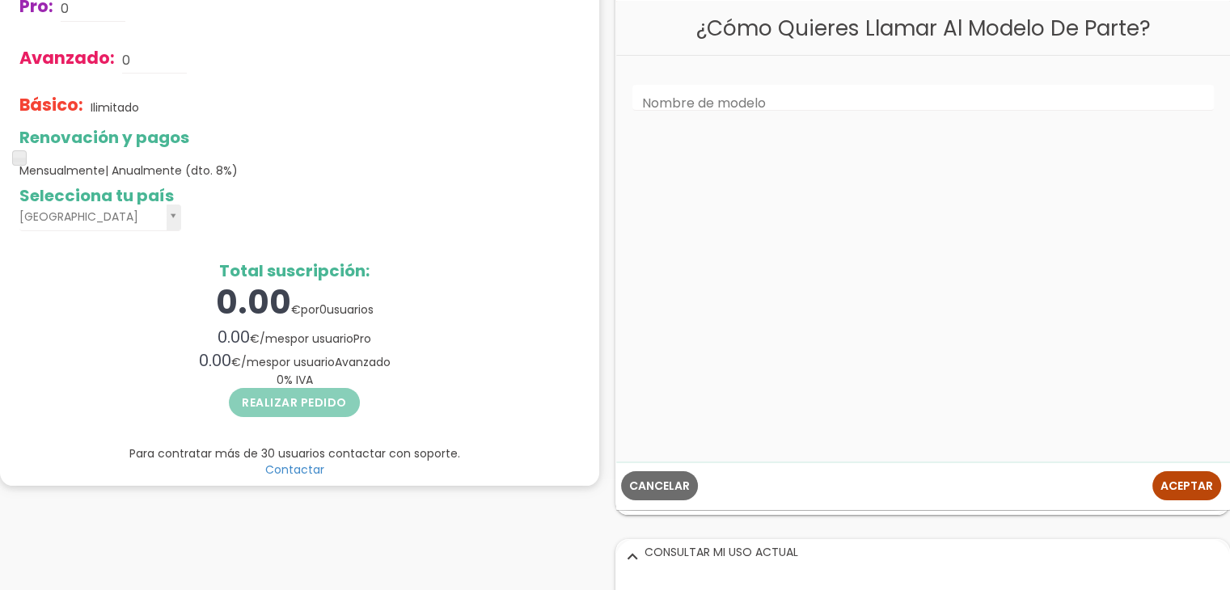
click at [1189, 480] on span "Aceptar" at bounding box center [1186, 486] width 53 height 16
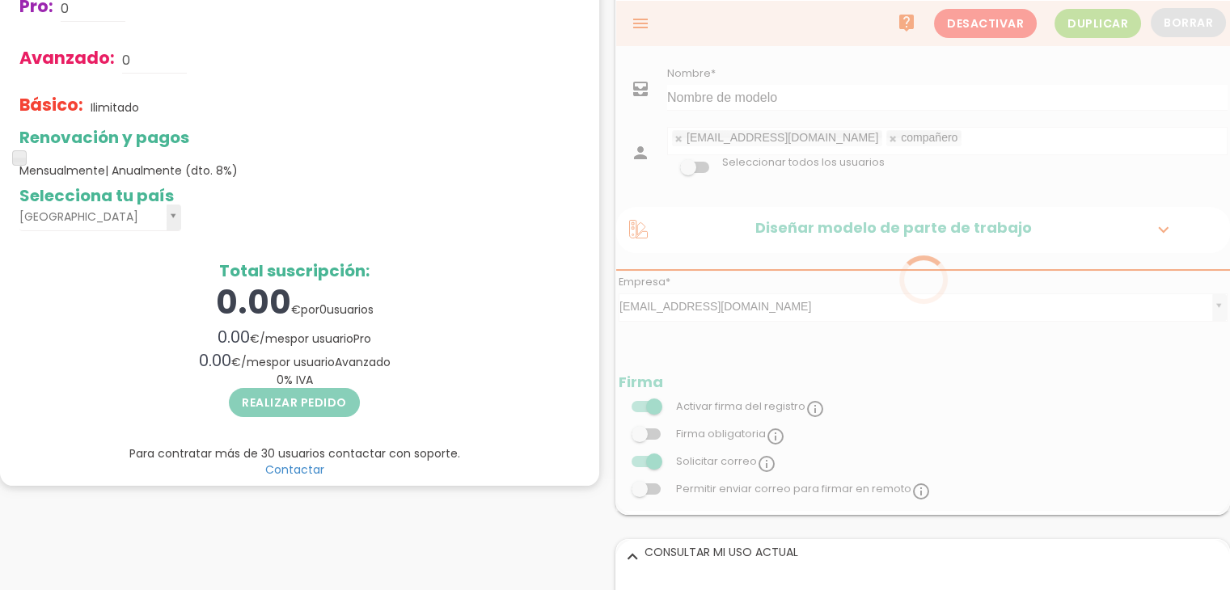
scroll to position [0, 0]
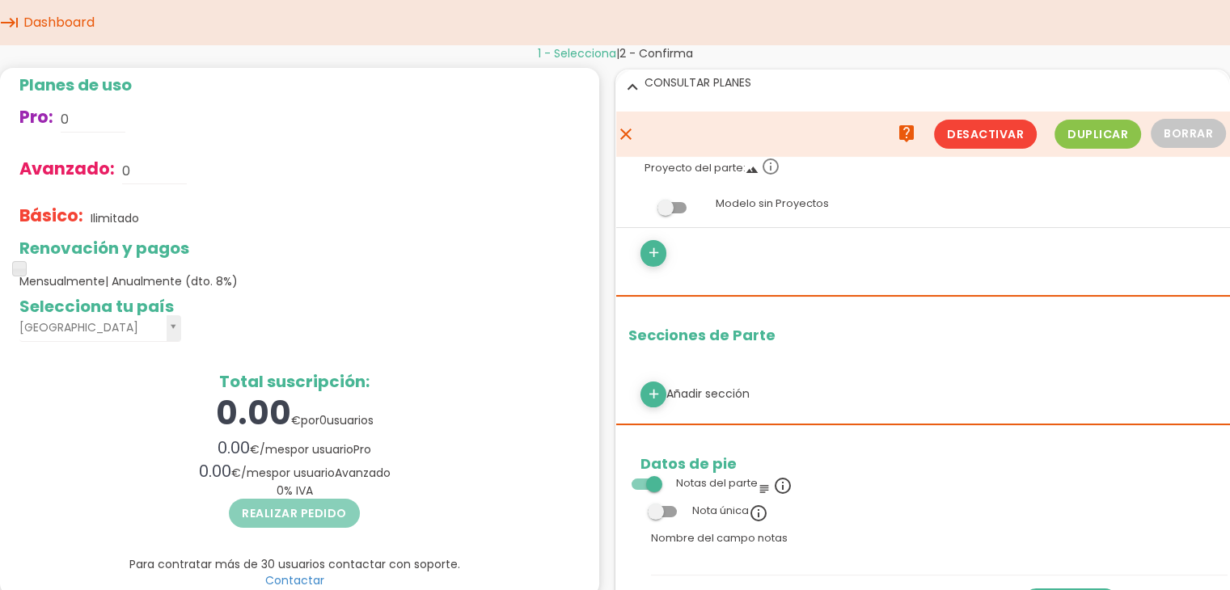
scroll to position [249, 0]
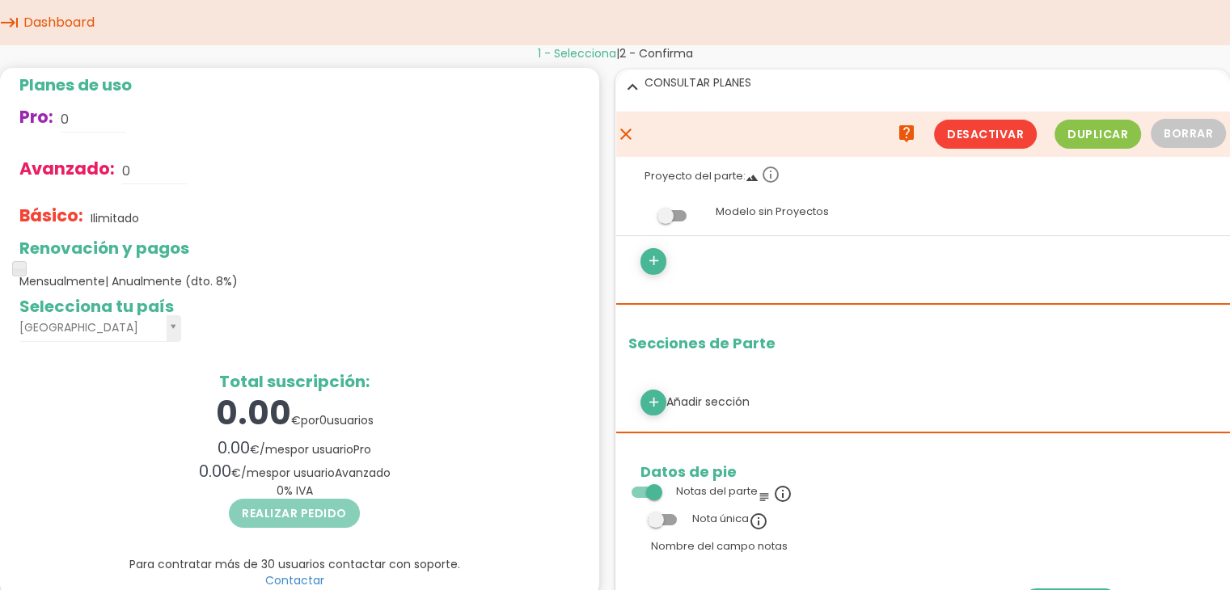
click at [628, 132] on icon "close" at bounding box center [624, 134] width 19 height 45
click at [41, 41] on link "Dashboard" at bounding box center [58, 22] width 79 height 45
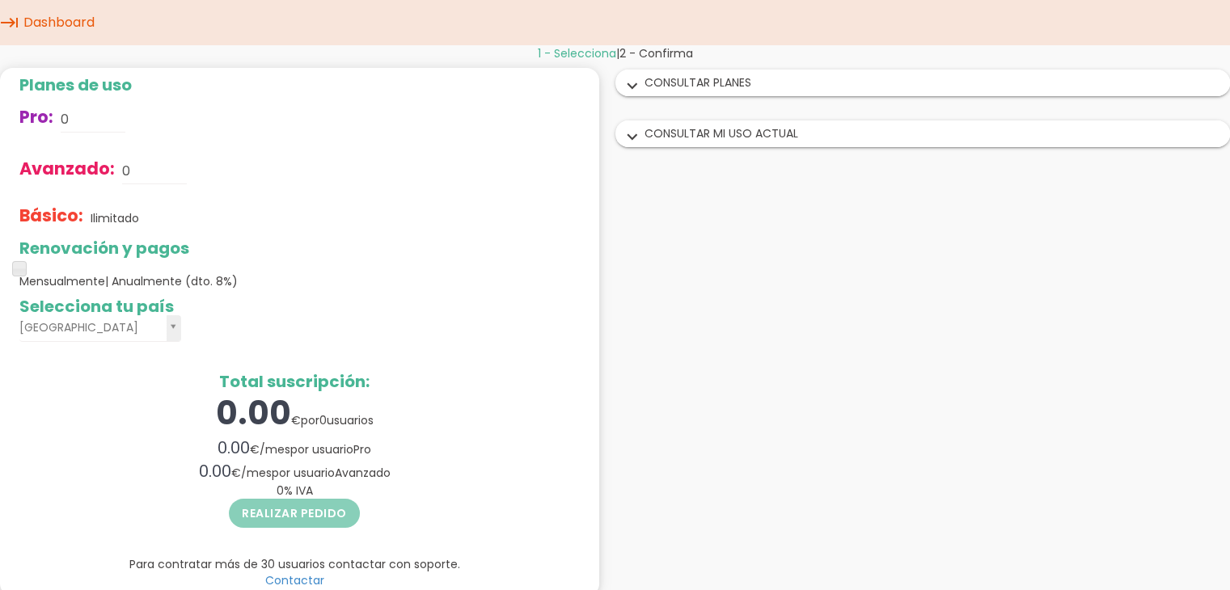
scroll to position [19, 0]
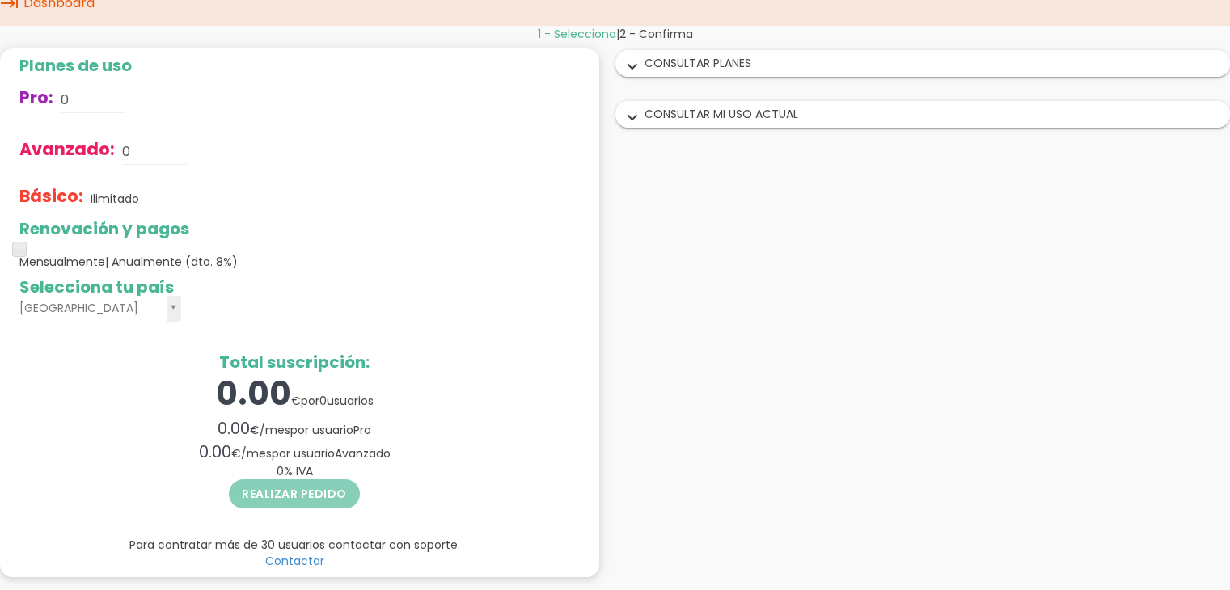
click at [300, 564] on link "Contactar" at bounding box center [294, 561] width 59 height 16
click at [305, 560] on link "Contactar" at bounding box center [294, 561] width 59 height 16
click at [695, 112] on div "expand_more CONSULTAR MI USO ACTUAL" at bounding box center [923, 114] width 614 height 25
click at [304, 501] on div "Realizar pedido" at bounding box center [294, 496] width 550 height 33
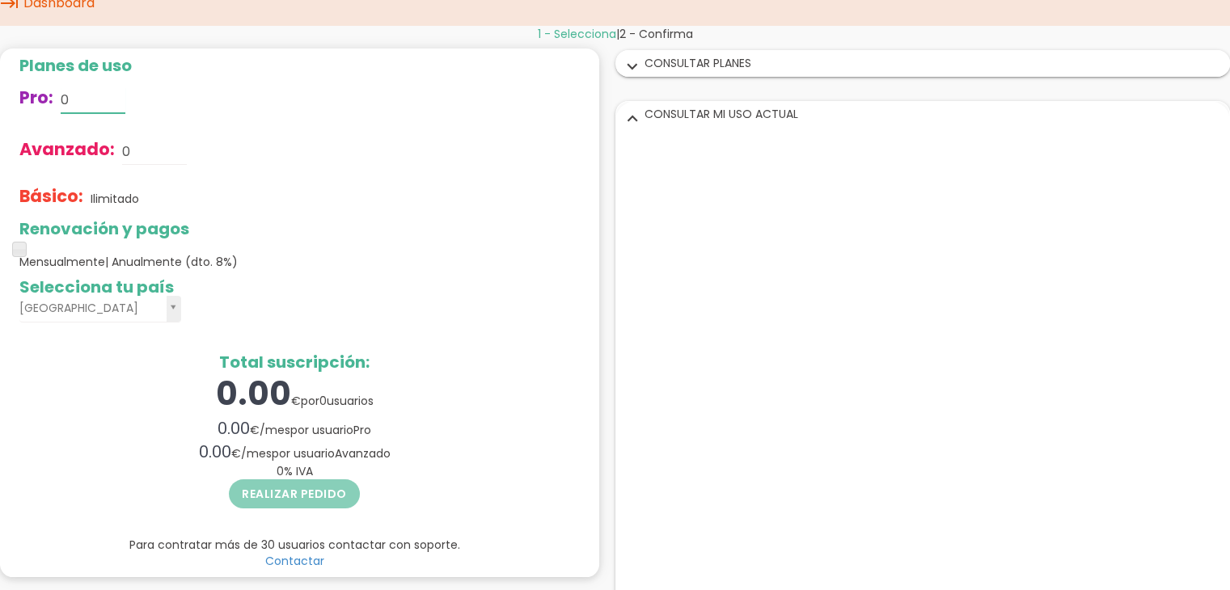
click at [74, 95] on input "0" at bounding box center [93, 100] width 65 height 26
click at [136, 194] on p "Ilimitado" at bounding box center [115, 199] width 49 height 16
click at [133, 154] on input "0" at bounding box center [154, 152] width 65 height 26
type input "m"
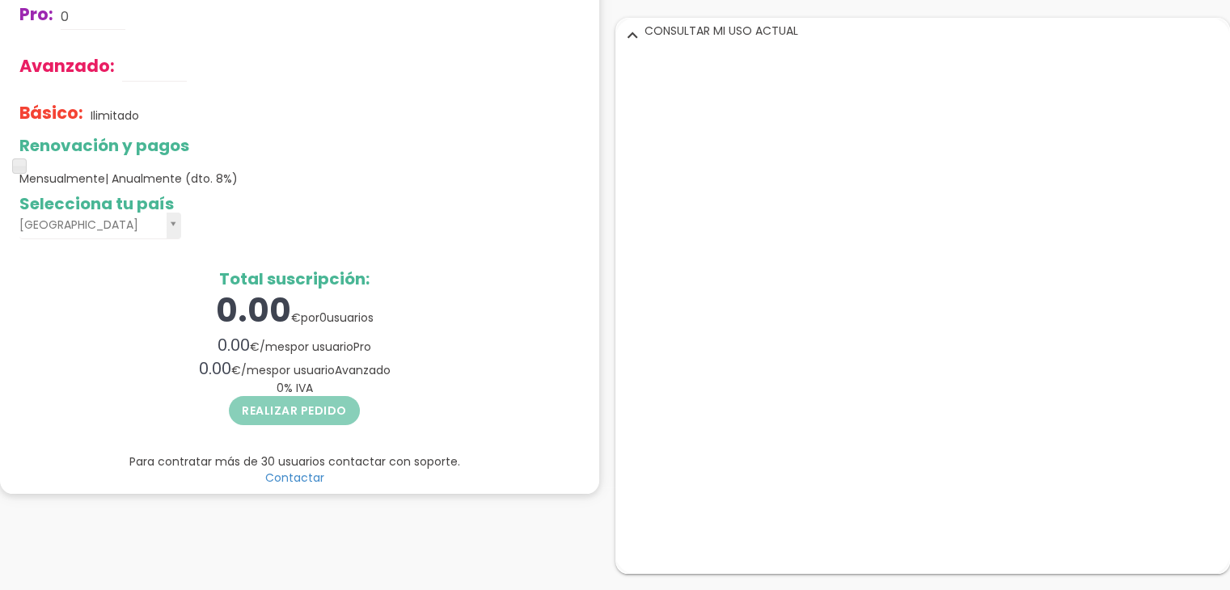
scroll to position [0, 0]
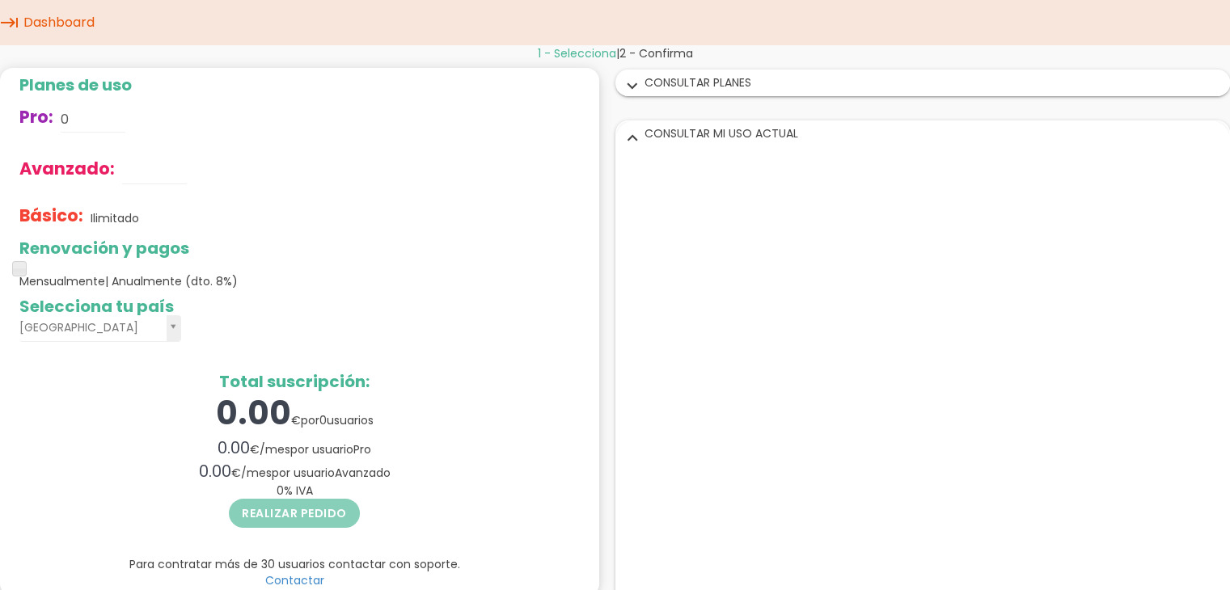
click at [65, 17] on link "Dashboard" at bounding box center [58, 22] width 79 height 45
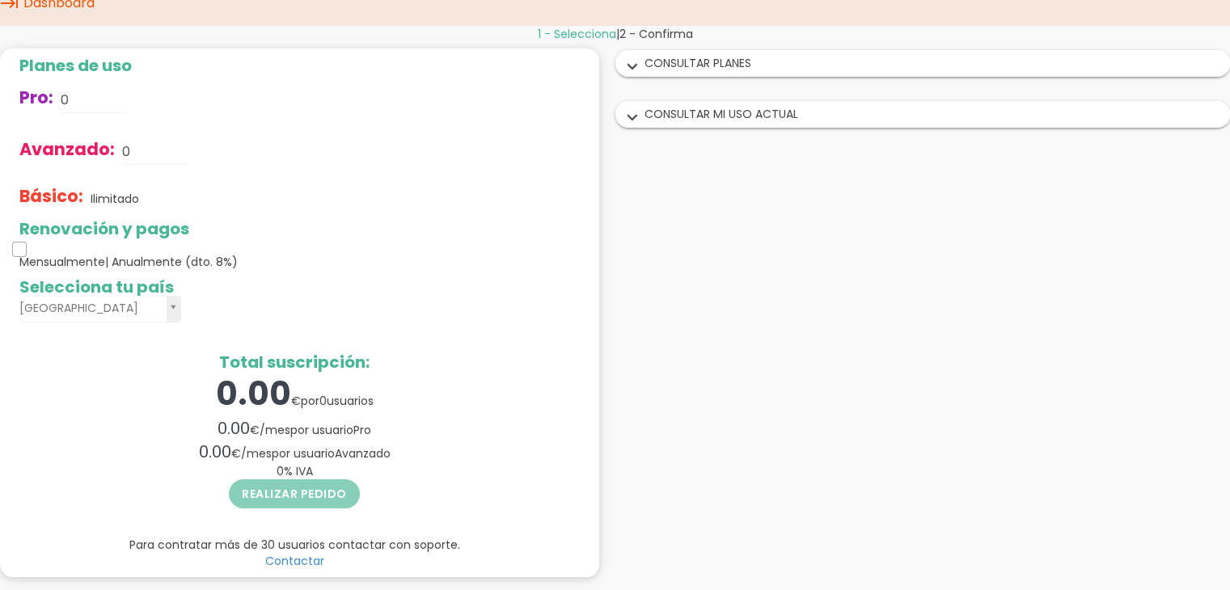
click at [20, 250] on span at bounding box center [19, 249] width 15 height 15
click at [17, 245] on span at bounding box center [19, 249] width 15 height 15
click at [17, 247] on span at bounding box center [19, 249] width 15 height 15
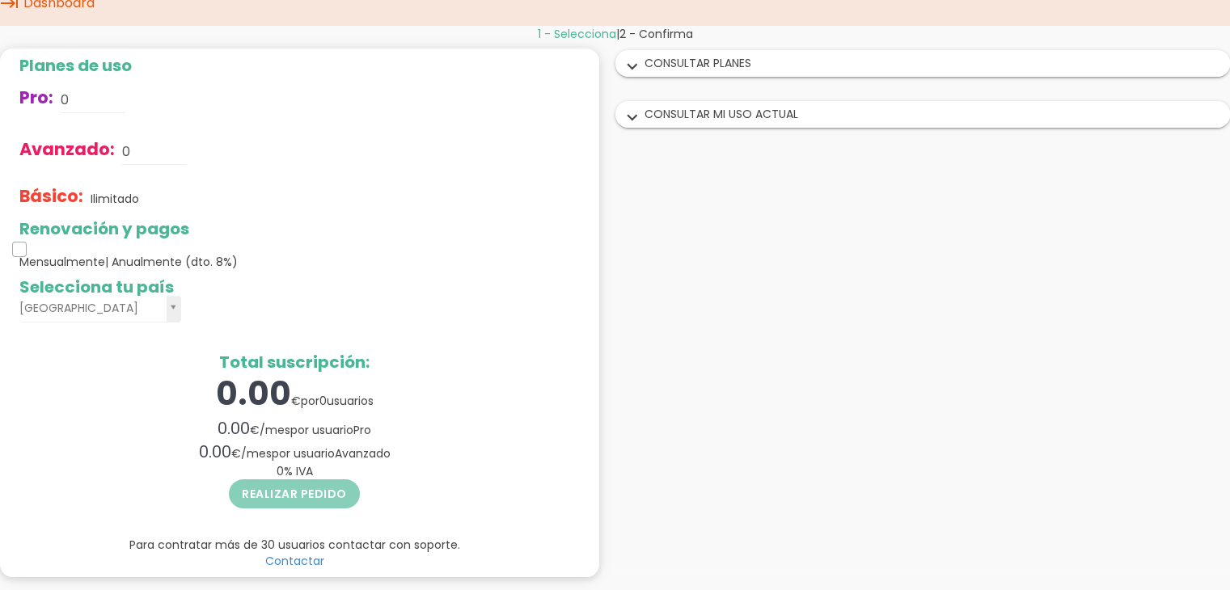
click at [17, 247] on span at bounding box center [19, 249] width 15 height 15
click at [336, 476] on div "0 % IVA no incluido" at bounding box center [294, 471] width 550 height 16
click at [135, 146] on input "0" at bounding box center [154, 152] width 65 height 26
click at [78, 94] on input "0" at bounding box center [93, 100] width 65 height 26
type input "1"
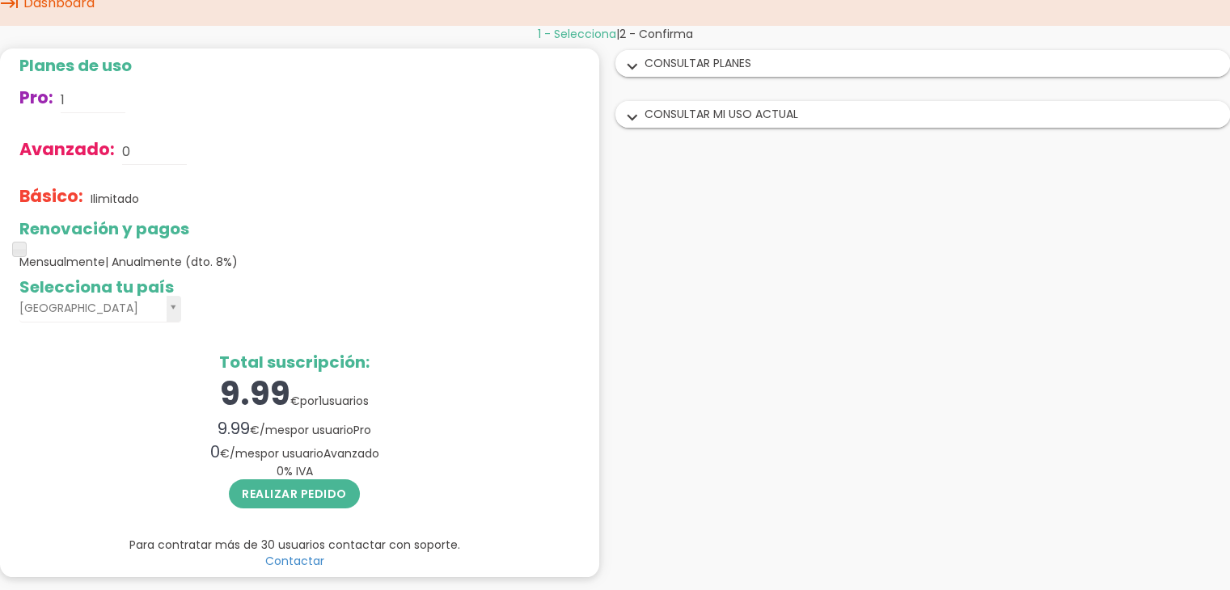
click at [262, 205] on div "Básico: Ilimitado" at bounding box center [294, 199] width 550 height 42
click at [329, 493] on button "Realizar pedido" at bounding box center [294, 494] width 131 height 29
